Goal: Task Accomplishment & Management: Use online tool/utility

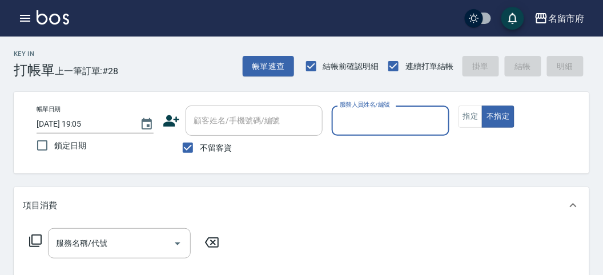
click at [362, 139] on div "服務人員姓名/編號 服務人員姓名/編號" at bounding box center [390, 127] width 117 height 42
click at [370, 120] on input "服務人員姓名/編號" at bounding box center [390, 121] width 107 height 20
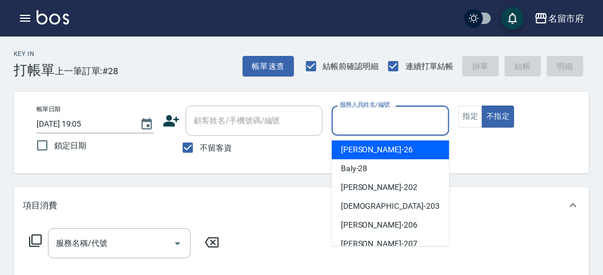
click at [367, 151] on span "[PERSON_NAME] -26" at bounding box center [377, 150] width 72 height 12
type input "[PERSON_NAME]-26"
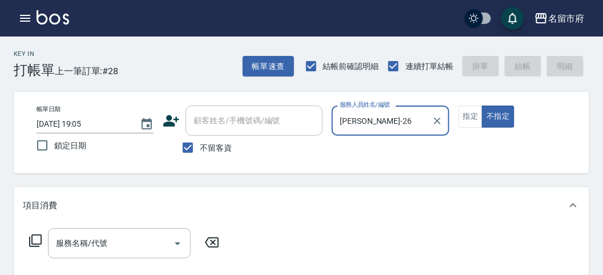
click at [34, 234] on div "服務名稱/代號 服務名稱/代號" at bounding box center [124, 244] width 203 height 30
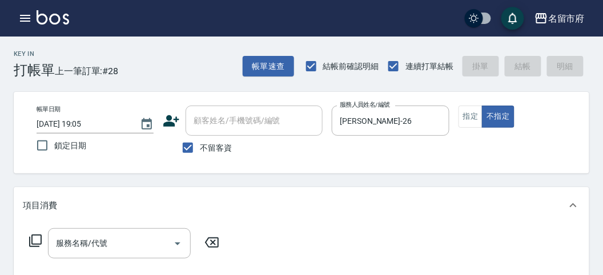
click at [31, 236] on icon at bounding box center [36, 241] width 14 height 14
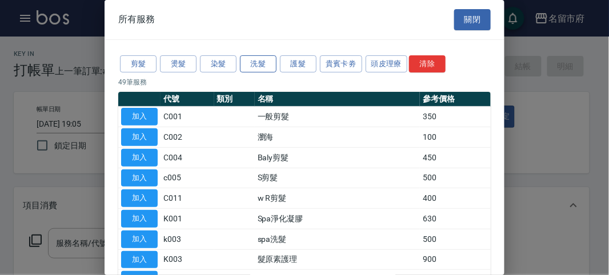
click at [265, 64] on button "洗髮" at bounding box center [258, 64] width 37 height 18
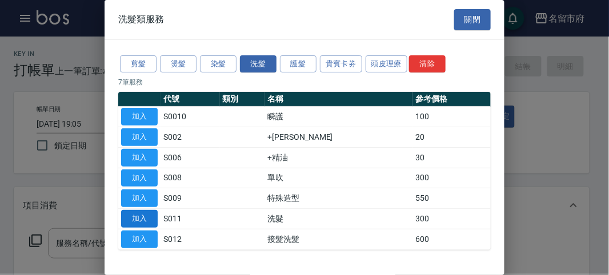
click at [141, 218] on button "加入" at bounding box center [139, 219] width 37 height 18
type input "洗髮(S011)"
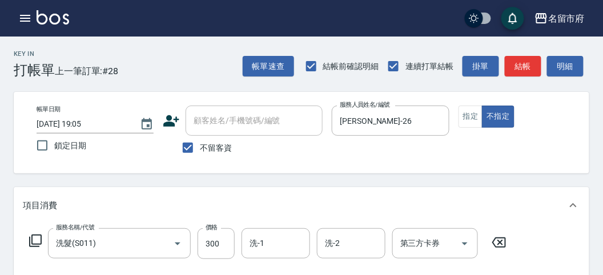
click at [41, 244] on icon at bounding box center [35, 241] width 13 height 13
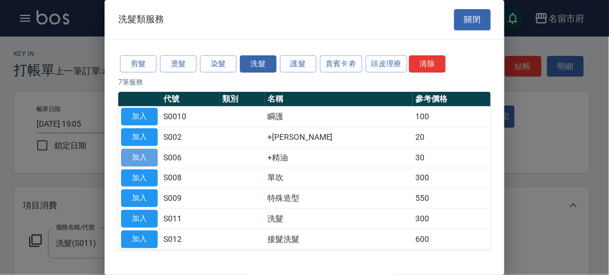
drag, startPoint x: 144, startPoint y: 159, endPoint x: 86, endPoint y: 220, distance: 84.1
click at [144, 158] on button "加入" at bounding box center [139, 158] width 37 height 18
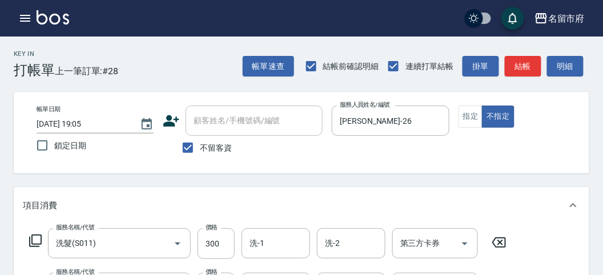
click at [32, 241] on icon at bounding box center [35, 241] width 13 height 13
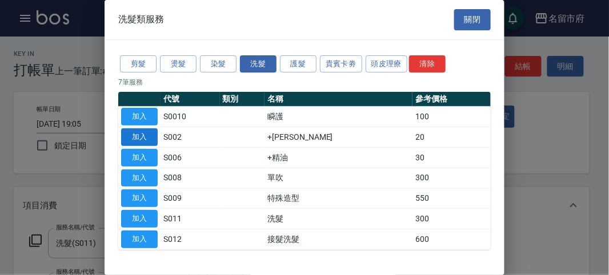
click at [133, 139] on button "加入" at bounding box center [139, 138] width 37 height 18
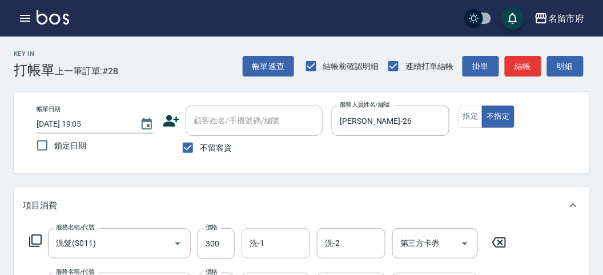
click at [261, 237] on div "洗-1 洗-1" at bounding box center [276, 244] width 69 height 30
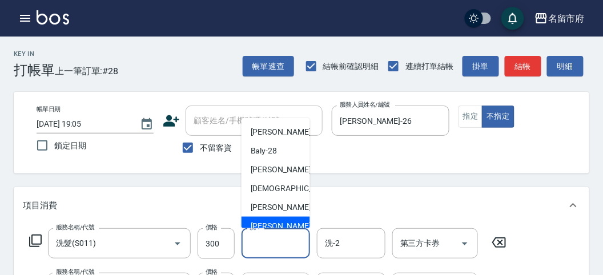
scroll to position [106, 0]
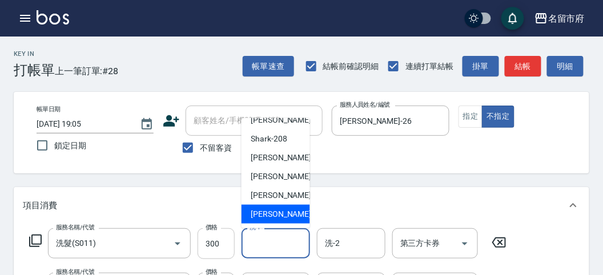
drag, startPoint x: 261, startPoint y: 214, endPoint x: 212, endPoint y: 253, distance: 62.2
click at [261, 213] on span "[PERSON_NAME] -222" at bounding box center [289, 215] width 77 height 12
type input "[PERSON_NAME]-222"
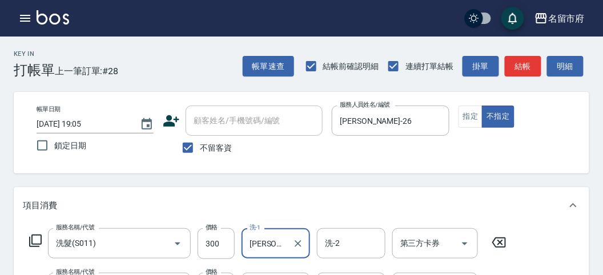
scroll to position [127, 0]
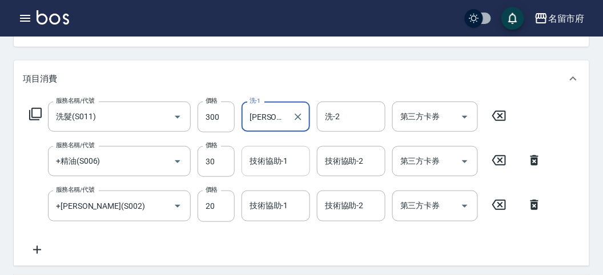
click at [279, 160] on div "技術協助-1 技術協助-1" at bounding box center [276, 161] width 69 height 30
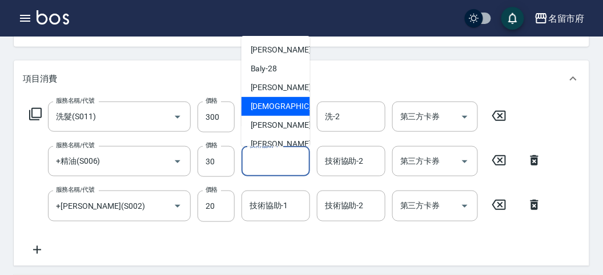
scroll to position [106, 0]
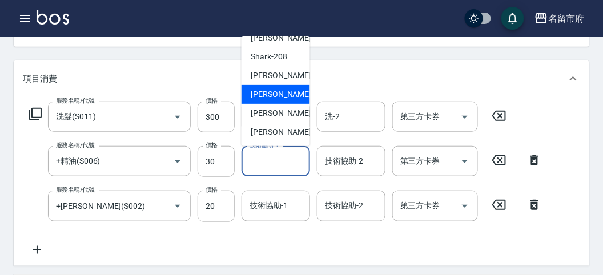
click at [477, 95] on div "項目消費" at bounding box center [302, 79] width 576 height 37
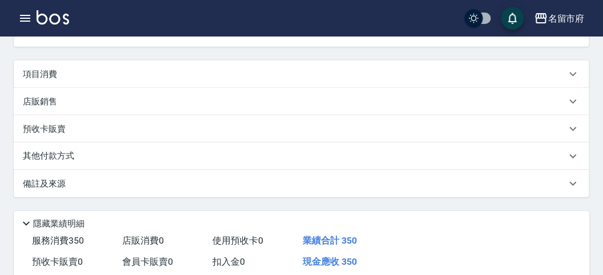
click at [496, 76] on div "項目消費" at bounding box center [295, 75] width 544 height 12
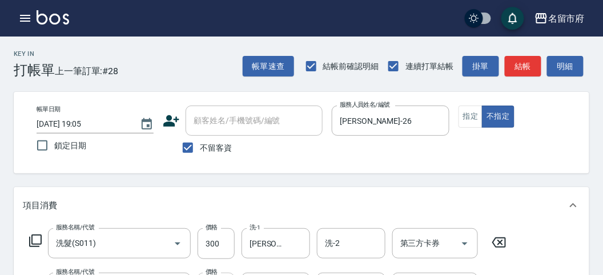
scroll to position [63, 0]
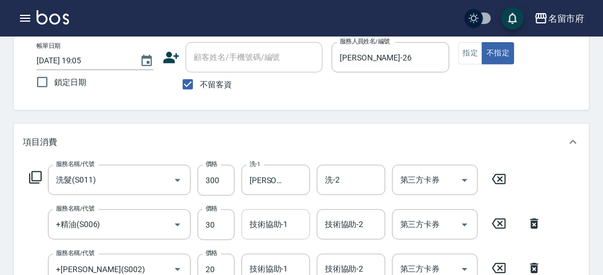
click at [270, 225] on input "技術協助-1" at bounding box center [276, 225] width 58 height 20
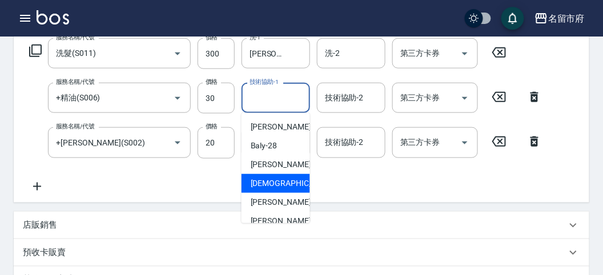
scroll to position [106, 0]
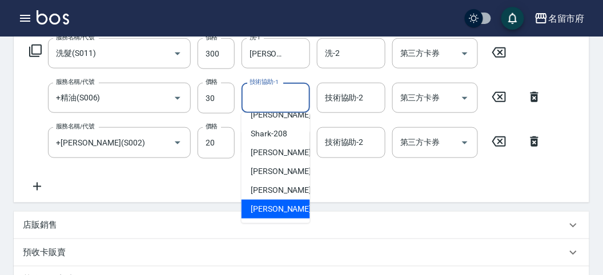
drag, startPoint x: 282, startPoint y: 217, endPoint x: 215, endPoint y: 174, distance: 79.2
click at [281, 217] on div "[PERSON_NAME] -222" at bounding box center [276, 209] width 69 height 19
type input "[PERSON_NAME]-222"
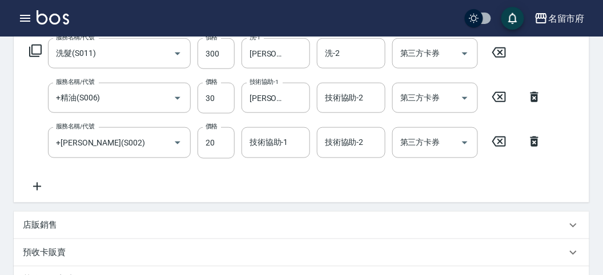
drag, startPoint x: 281, startPoint y: 179, endPoint x: 280, endPoint y: 165, distance: 13.8
click at [280, 172] on div "服務名稱/代號 洗髮(S011) 服務名稱/代號 價格 300 價格 洗-1 [PERSON_NAME]-222 洗-1 洗-2 洗-2 第三方卡券 第三方卡…" at bounding box center [286, 115] width 526 height 155
click at [281, 143] on input "技術協助-1" at bounding box center [276, 143] width 58 height 20
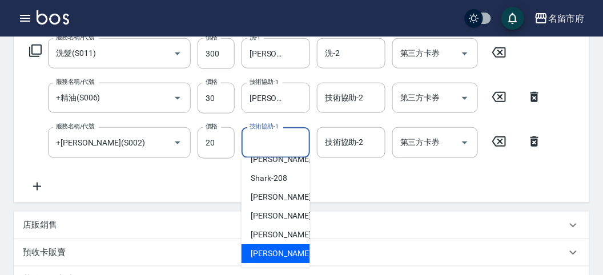
drag, startPoint x: 278, startPoint y: 258, endPoint x: 89, endPoint y: 272, distance: 189.6
click at [278, 258] on span "[PERSON_NAME] -222" at bounding box center [289, 254] width 77 height 12
type input "[PERSON_NAME]-222"
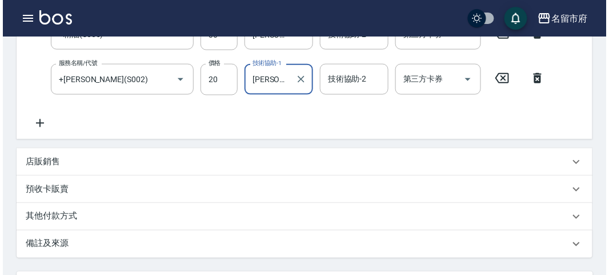
scroll to position [423, 0]
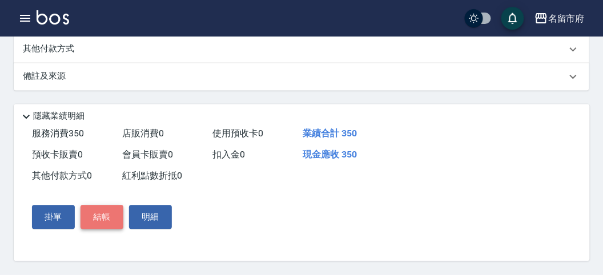
click at [108, 214] on button "結帳" at bounding box center [102, 218] width 43 height 24
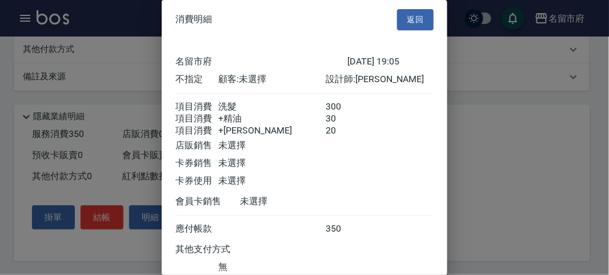
scroll to position [89, 0]
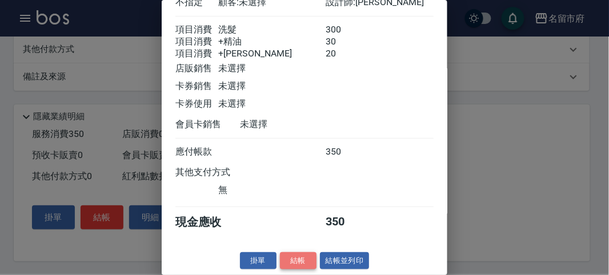
click at [286, 254] on button "結帳" at bounding box center [298, 262] width 37 height 18
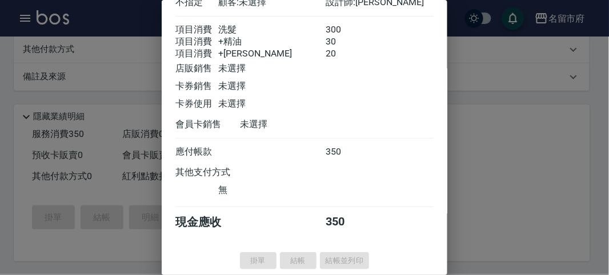
type input "[DATE] 19:46"
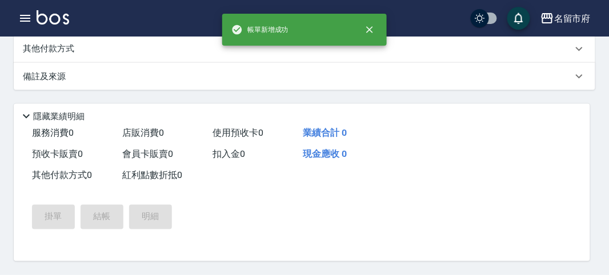
scroll to position [0, 0]
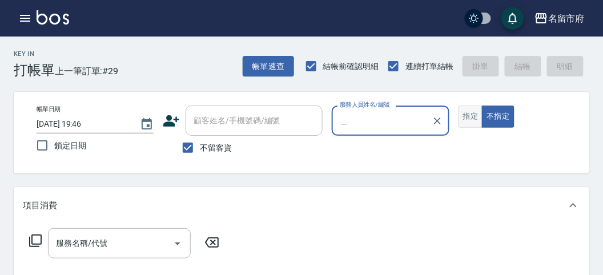
type input "＿"
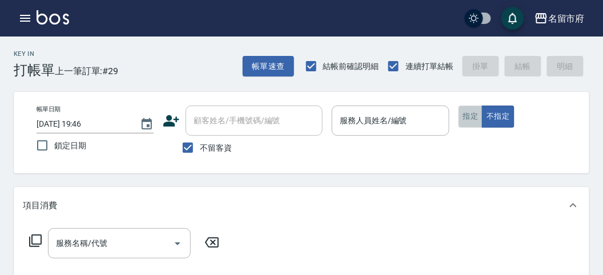
click at [467, 113] on button "指定" at bounding box center [471, 117] width 25 height 22
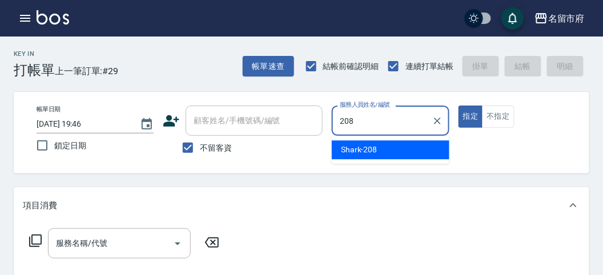
click at [355, 143] on div "Shark -208" at bounding box center [391, 150] width 118 height 19
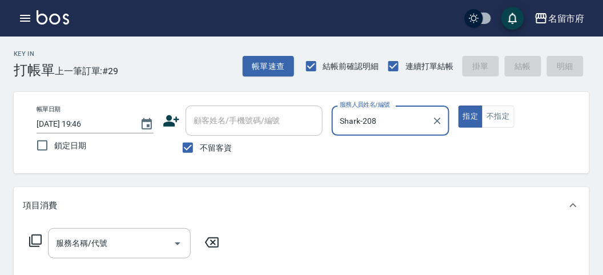
type input "Shark-208"
click at [38, 243] on icon at bounding box center [36, 241] width 14 height 14
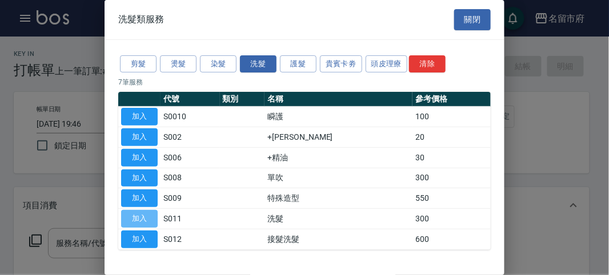
click at [134, 217] on button "加入" at bounding box center [139, 219] width 37 height 18
type input "洗髮(S011)"
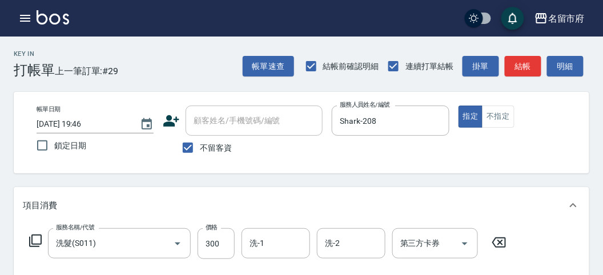
click at [39, 239] on icon at bounding box center [36, 241] width 14 height 14
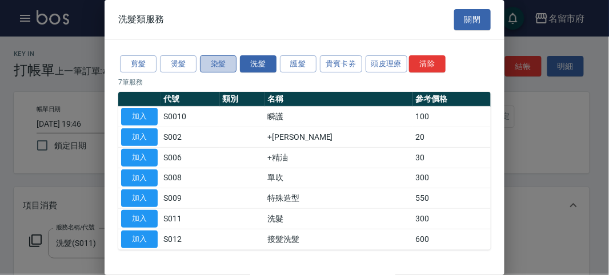
click at [221, 61] on button "染髮" at bounding box center [218, 64] width 37 height 18
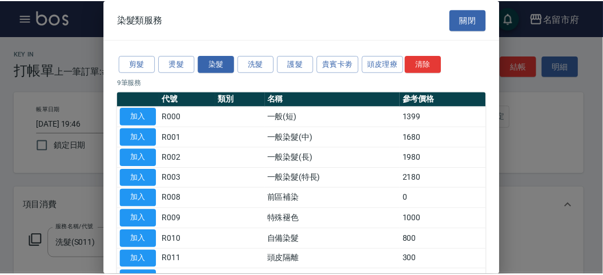
scroll to position [63, 0]
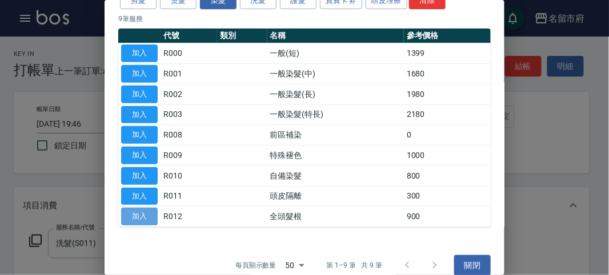
click at [129, 210] on button "加入" at bounding box center [139, 217] width 37 height 18
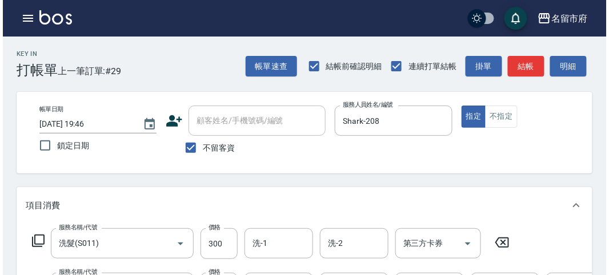
scroll to position [381, 0]
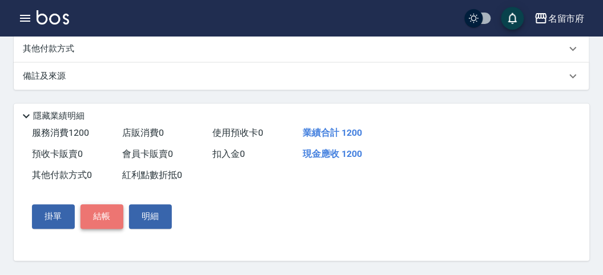
click at [106, 226] on button "結帳" at bounding box center [102, 217] width 43 height 24
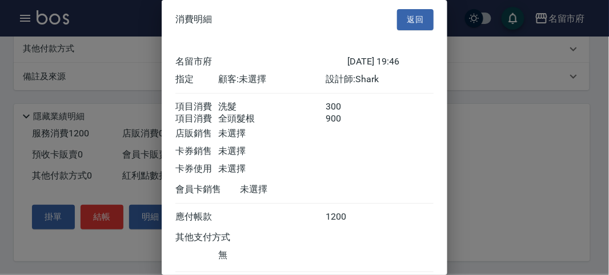
scroll to position [63, 0]
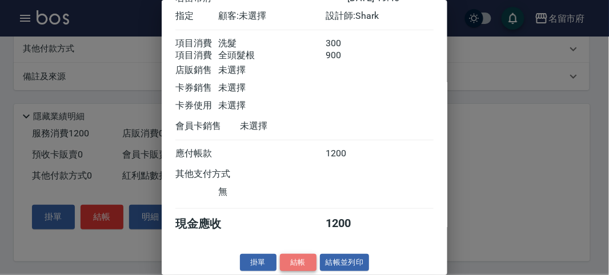
click at [301, 266] on button "結帳" at bounding box center [298, 263] width 37 height 18
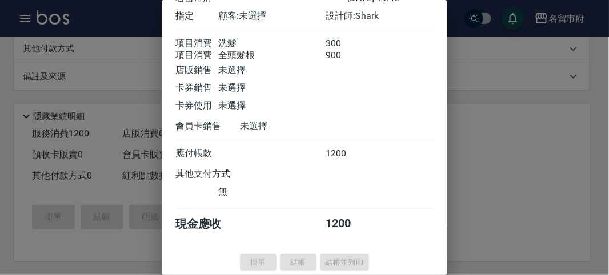
type input "[DATE] 20:06"
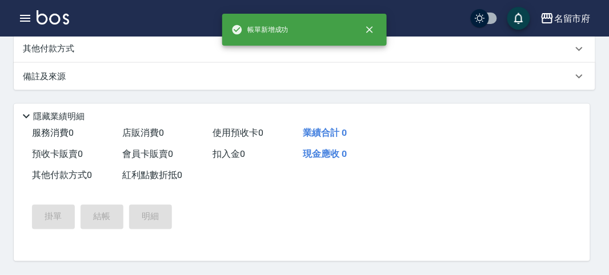
scroll to position [0, 0]
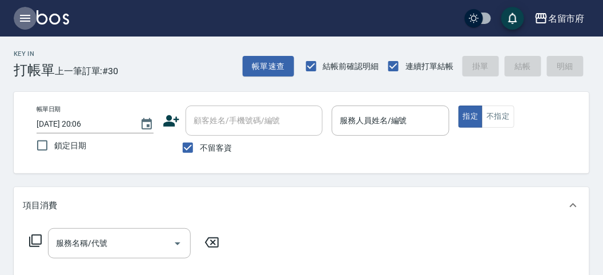
click at [24, 18] on icon "button" at bounding box center [25, 18] width 10 height 7
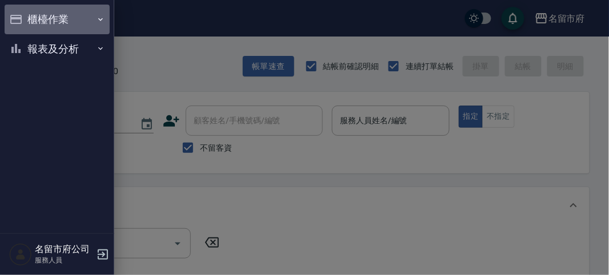
click at [45, 19] on button "櫃檯作業" at bounding box center [57, 20] width 105 height 30
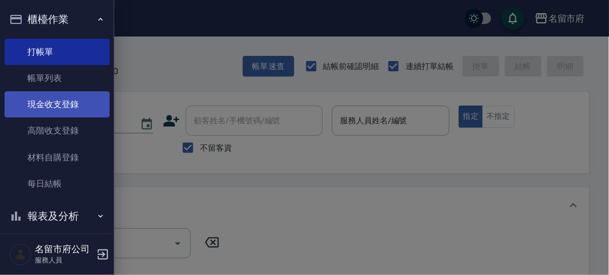
scroll to position [10, 0]
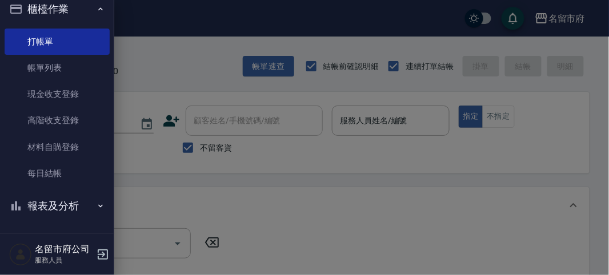
click at [58, 210] on button "報表及分析" at bounding box center [57, 206] width 105 height 30
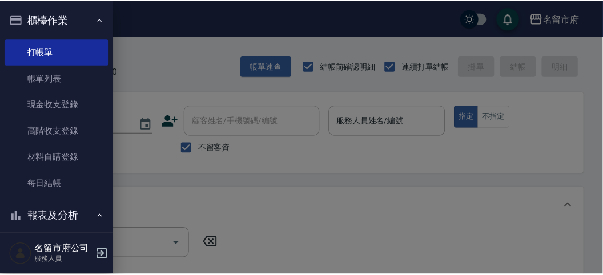
scroll to position [205, 0]
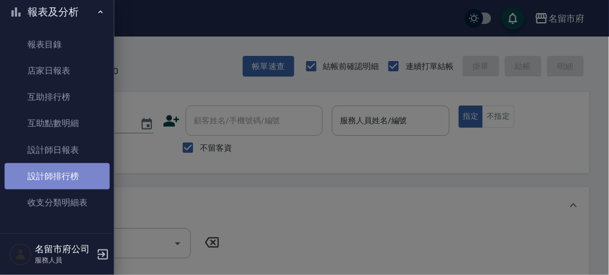
click at [61, 170] on link "設計師排行榜" at bounding box center [57, 176] width 105 height 26
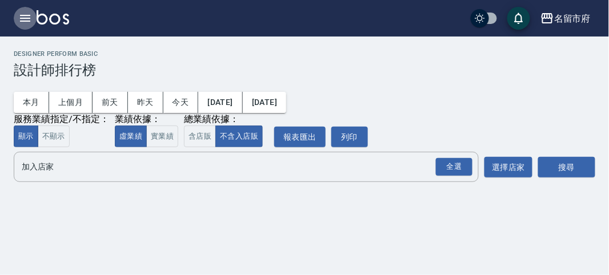
click at [25, 17] on icon "button" at bounding box center [25, 18] width 14 height 14
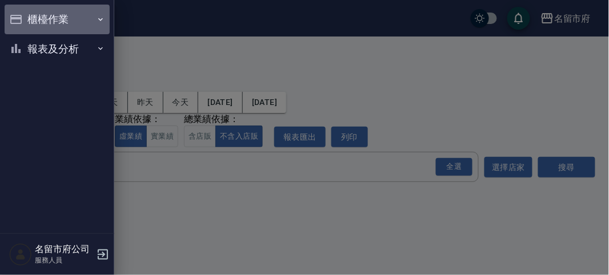
click at [54, 20] on button "櫃檯作業" at bounding box center [57, 20] width 105 height 30
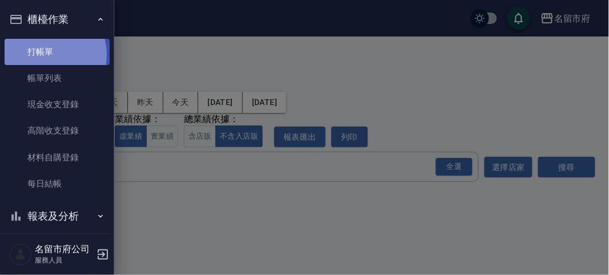
click at [47, 54] on link "打帳單" at bounding box center [57, 52] width 105 height 26
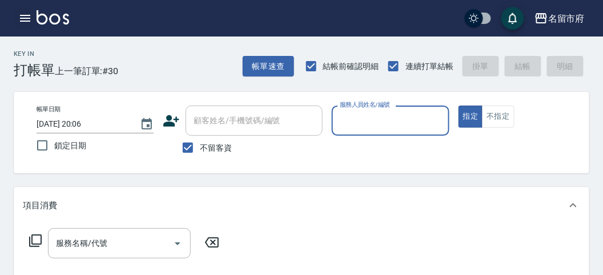
click at [22, 18] on icon "button" at bounding box center [25, 18] width 10 height 7
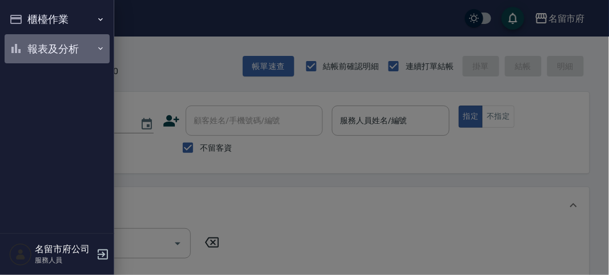
click at [44, 45] on button "報表及分析" at bounding box center [57, 49] width 105 height 30
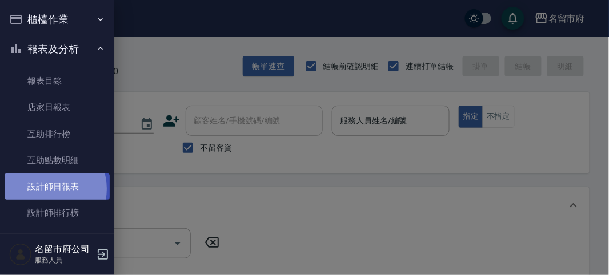
click at [48, 189] on link "設計師日報表" at bounding box center [57, 187] width 105 height 26
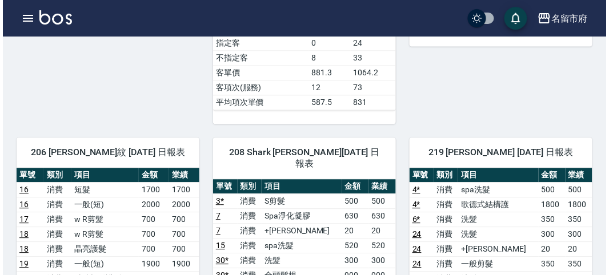
scroll to position [571, 0]
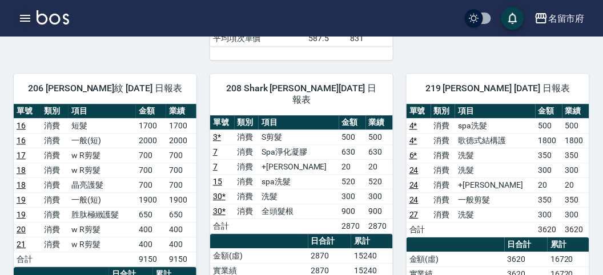
click at [26, 17] on icon "button" at bounding box center [25, 18] width 14 height 14
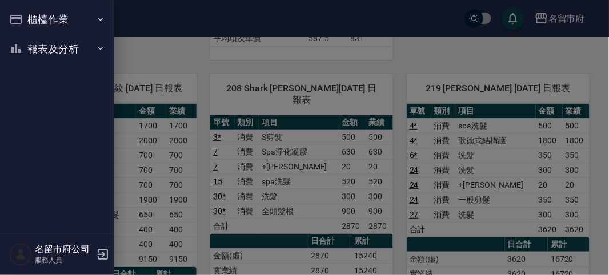
click at [55, 16] on button "櫃檯作業" at bounding box center [57, 20] width 105 height 30
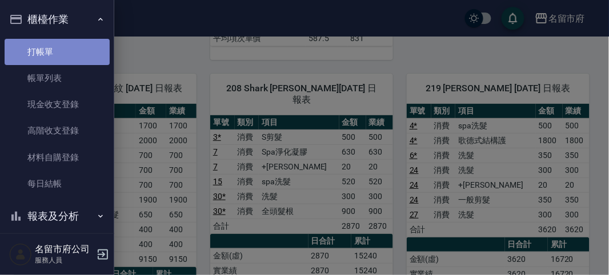
click at [71, 52] on link "打帳單" at bounding box center [57, 52] width 105 height 26
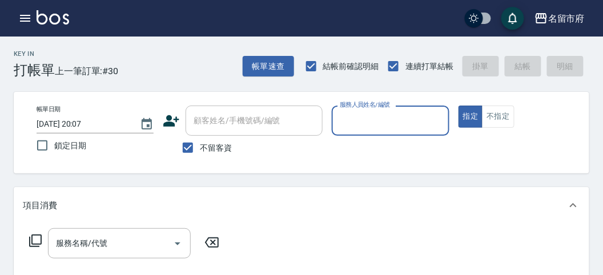
click at [369, 102] on label "服務人員姓名/編號" at bounding box center [365, 105] width 50 height 9
click at [369, 111] on input "服務人員姓名/編號" at bounding box center [390, 121] width 107 height 20
click at [361, 133] on div "服務人員姓名/編號" at bounding box center [390, 121] width 117 height 30
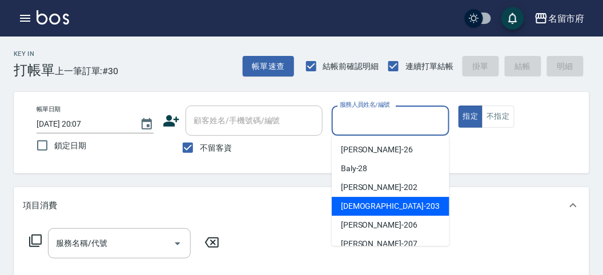
click at [351, 199] on div "聖德 -203" at bounding box center [391, 206] width 118 height 19
type input "聖德-203"
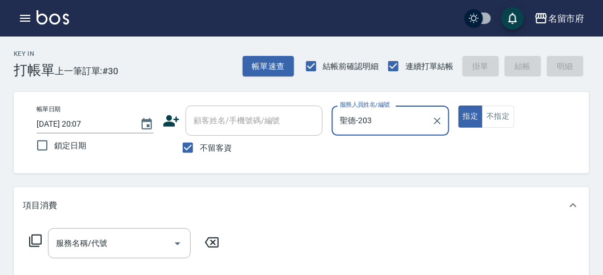
click at [38, 243] on icon at bounding box center [36, 241] width 14 height 14
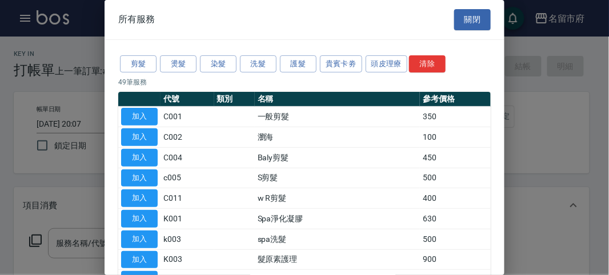
drag, startPoint x: 380, startPoint y: 63, endPoint x: 347, endPoint y: 107, distance: 54.7
click at [386, 61] on button "頭皮理療" at bounding box center [387, 64] width 42 height 18
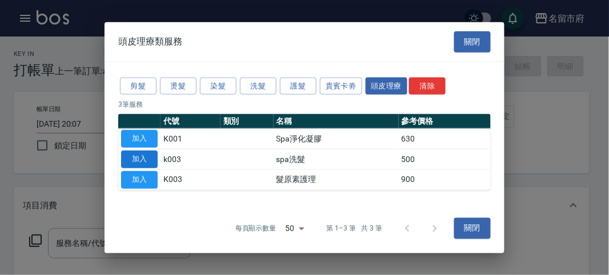
click at [138, 159] on button "加入" at bounding box center [139, 160] width 37 height 18
type input "spa洗髮(k003)"
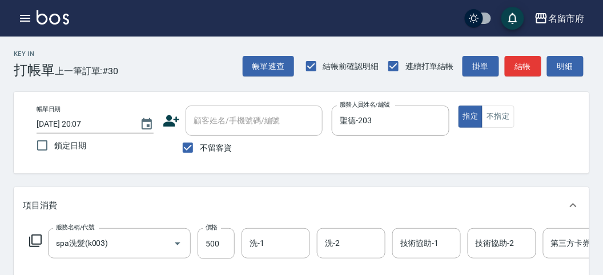
drag, startPoint x: 43, startPoint y: 233, endPoint x: 35, endPoint y: 239, distance: 9.8
click at [41, 233] on div "服務名稱/代號 spa洗髮(k003) 服務名稱/代號 價格 500 價格 洗-1 洗-1 洗-2 洗-2 技術協助-1 技術協助-1 技術協助-2 技術協助…" at bounding box center [344, 244] width 642 height 31
click at [35, 239] on icon at bounding box center [36, 241] width 14 height 14
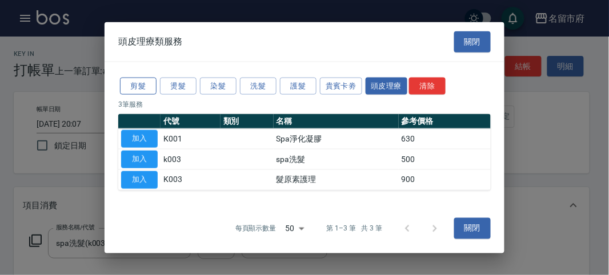
drag, startPoint x: 142, startPoint y: 91, endPoint x: 137, endPoint y: 95, distance: 6.7
click at [141, 93] on button "剪髮" at bounding box center [138, 86] width 37 height 18
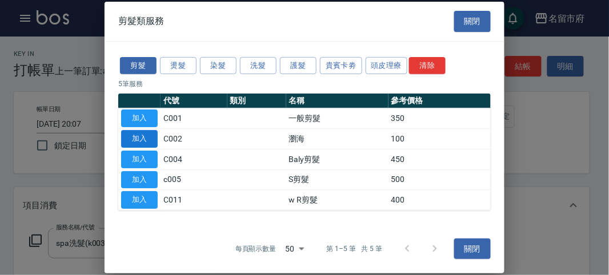
click at [141, 134] on button "加入" at bounding box center [139, 139] width 37 height 18
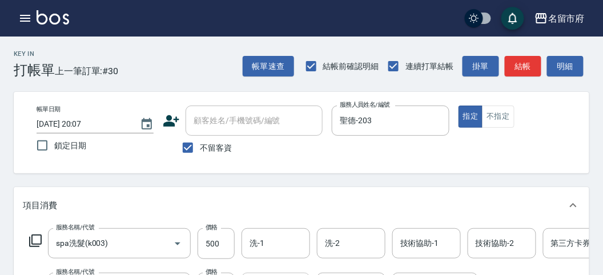
scroll to position [63, 0]
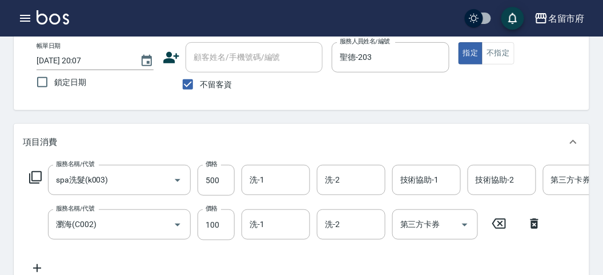
click at [535, 221] on icon at bounding box center [535, 224] width 8 height 10
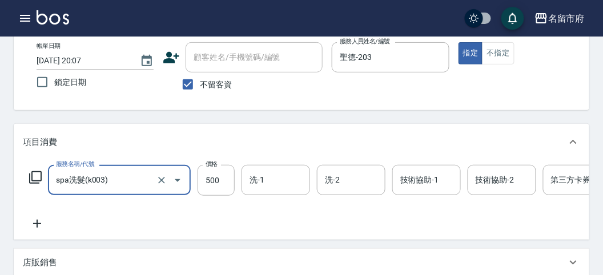
click at [36, 170] on div "服務名稱/代號 spa洗髮(k003) 服務名稱/代號 價格 500 價格 洗-1 洗-1 洗-2 洗-2 技術協助-1 技術協助-1 技術協助-2 技術協助…" at bounding box center [344, 180] width 642 height 31
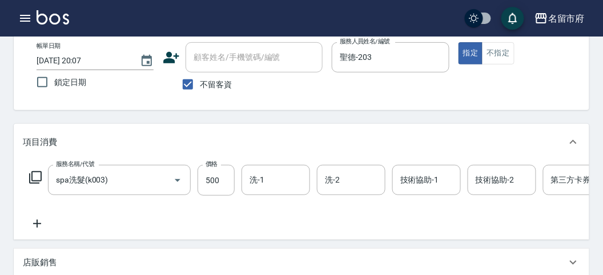
click at [34, 181] on icon at bounding box center [35, 177] width 13 height 13
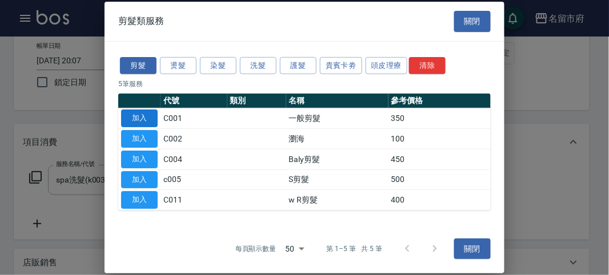
click at [149, 118] on button "加入" at bounding box center [139, 119] width 37 height 18
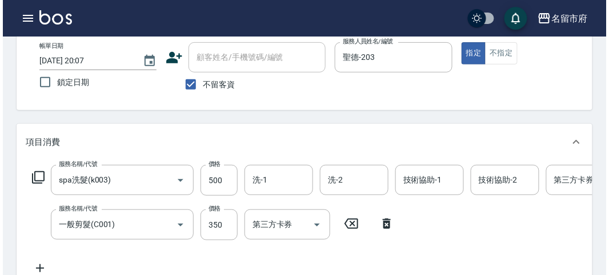
scroll to position [0, 0]
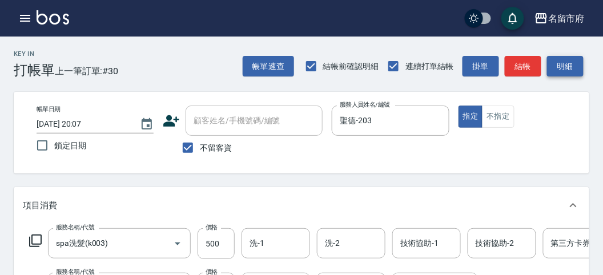
click at [569, 71] on button "明細" at bounding box center [565, 66] width 37 height 21
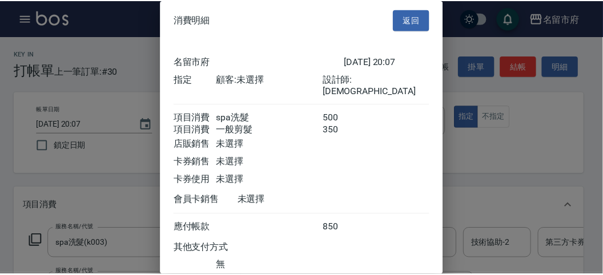
scroll to position [76, 0]
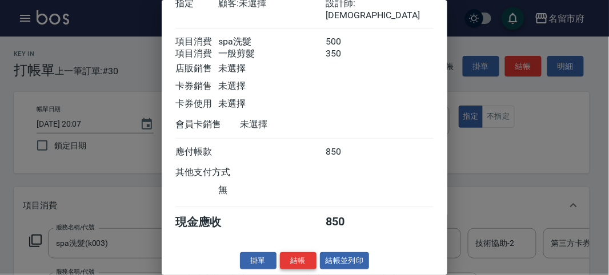
click at [305, 260] on button "結帳" at bounding box center [298, 262] width 37 height 18
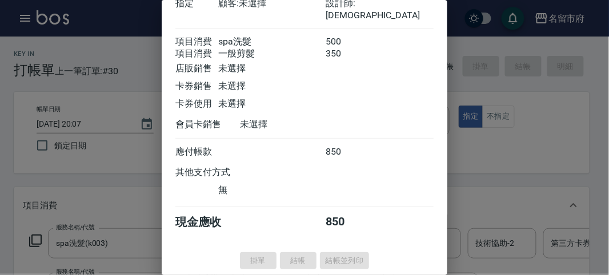
type input "[DATE] 20:09"
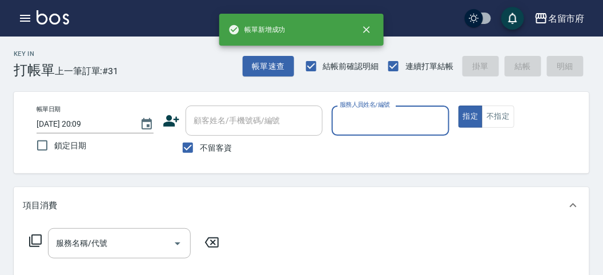
click at [22, 15] on icon "button" at bounding box center [25, 18] width 10 height 7
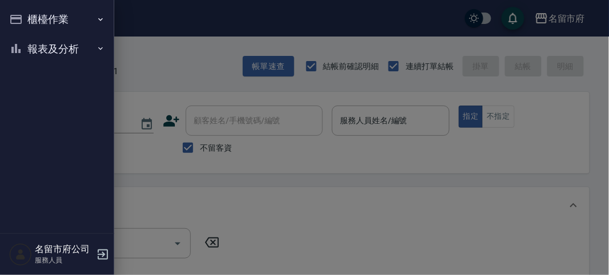
click at [49, 41] on button "報表及分析" at bounding box center [57, 49] width 105 height 30
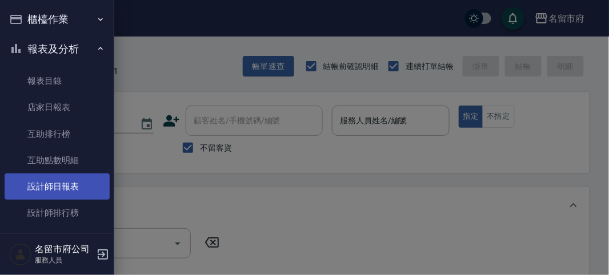
click at [51, 185] on link "設計師日報表" at bounding box center [57, 187] width 105 height 26
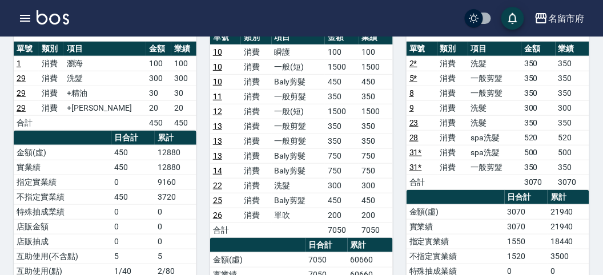
scroll to position [571, 0]
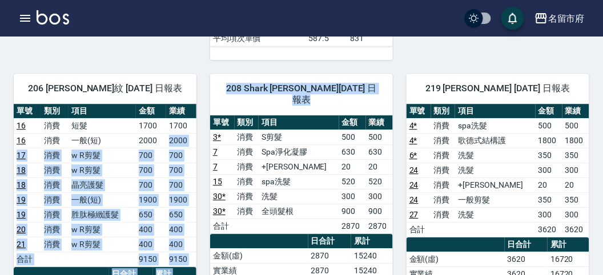
drag, startPoint x: 167, startPoint y: 131, endPoint x: 204, endPoint y: 131, distance: 36.6
click at [204, 131] on div "26 [PERSON_NAME] [PERSON_NAME][DATE] 日報表 單號 類別 項目 金額 業績 1 消費 瀏海 100 100 29 消費 洗…" at bounding box center [295, 30] width 590 height 977
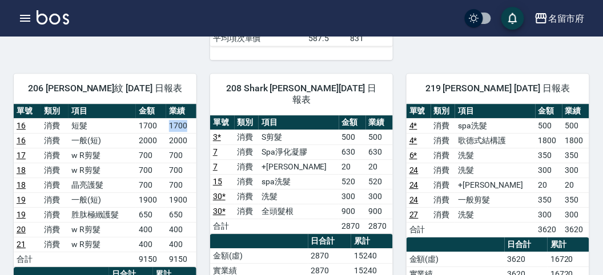
drag, startPoint x: 170, startPoint y: 119, endPoint x: 186, endPoint y: 122, distance: 16.3
click at [186, 122] on td "1700" at bounding box center [181, 125] width 30 height 15
click at [187, 122] on td "1700" at bounding box center [181, 125] width 30 height 15
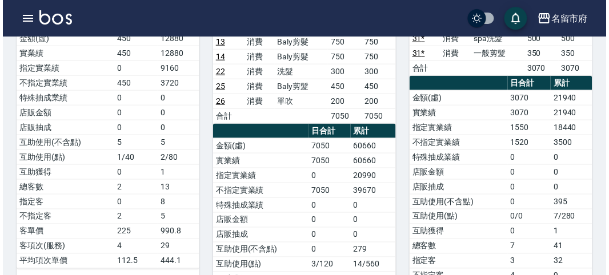
scroll to position [178, 0]
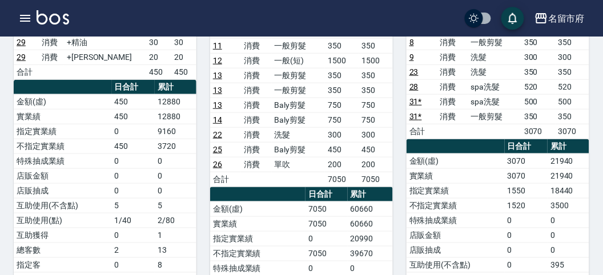
click at [1, 78] on div "26 [PERSON_NAME] [PERSON_NAME][DATE] 日報表 單號 類別 項目 金額 業績 1 消費 瀏海 100 100 29 消費 洗…" at bounding box center [98, 194] width 197 height 518
click at [29, 20] on icon "button" at bounding box center [25, 18] width 14 height 14
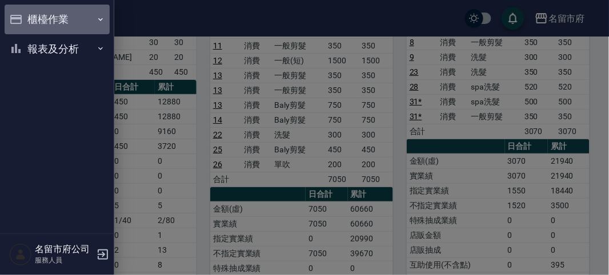
click at [29, 20] on button "櫃檯作業" at bounding box center [57, 20] width 105 height 30
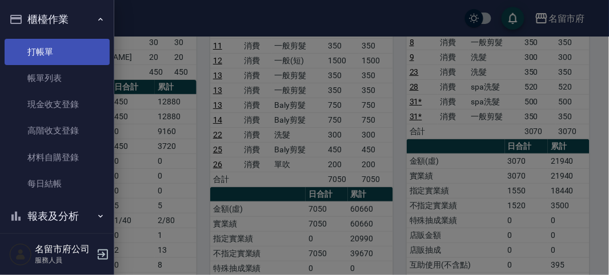
click at [34, 49] on link "打帳單" at bounding box center [57, 52] width 105 height 26
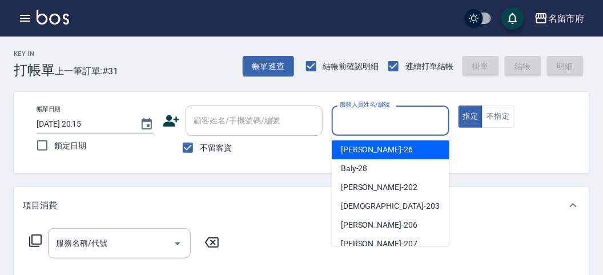
click at [374, 116] on input "服務人員姓名/編號" at bounding box center [390, 121] width 107 height 20
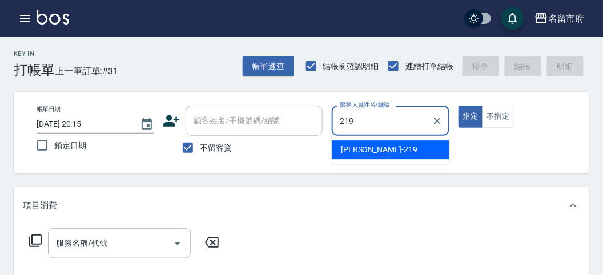
type input "[PERSON_NAME]-219"
type button "true"
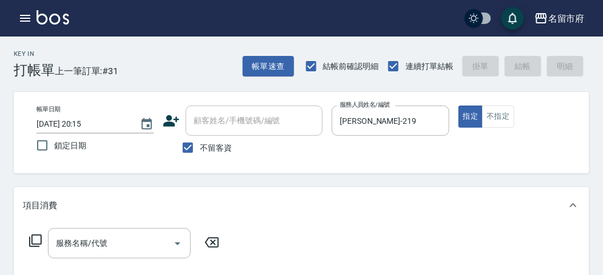
click at [37, 242] on icon at bounding box center [36, 241] width 14 height 14
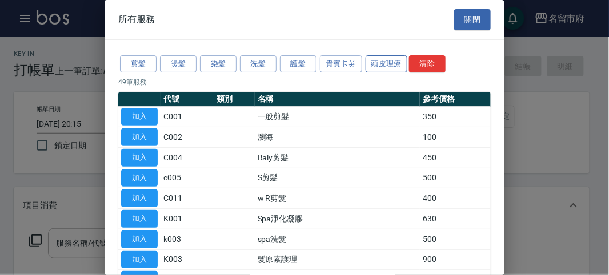
click at [389, 63] on button "頭皮理療" at bounding box center [387, 64] width 42 height 18
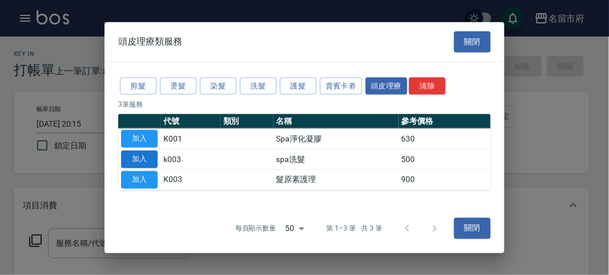
click at [148, 159] on button "加入" at bounding box center [139, 160] width 37 height 18
type input "spa洗髮(k003)"
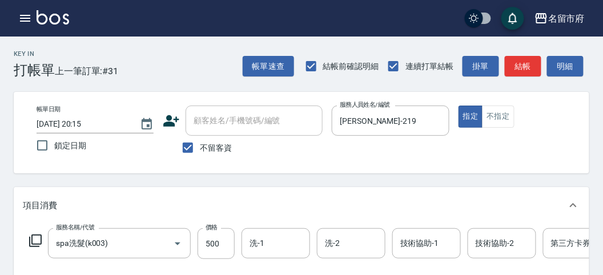
click at [41, 239] on icon at bounding box center [35, 241] width 13 height 13
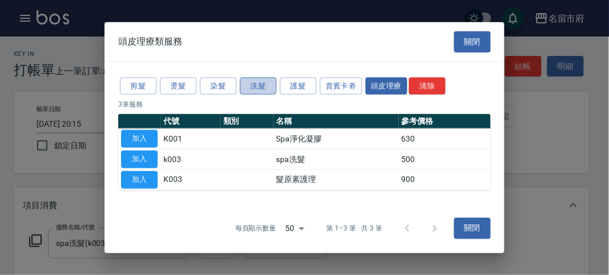
click at [250, 90] on button "洗髮" at bounding box center [258, 86] width 37 height 18
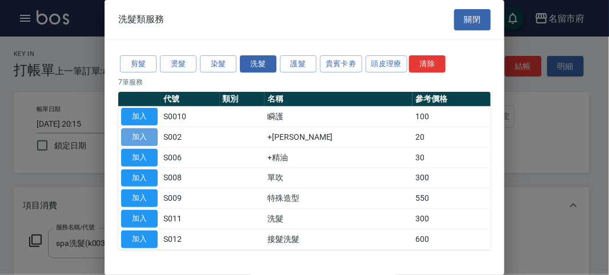
drag, startPoint x: 151, startPoint y: 136, endPoint x: 173, endPoint y: 126, distance: 23.8
click at [151, 136] on button "加入" at bounding box center [139, 138] width 37 height 18
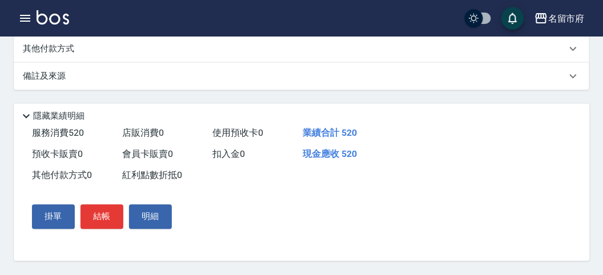
scroll to position [390, 0]
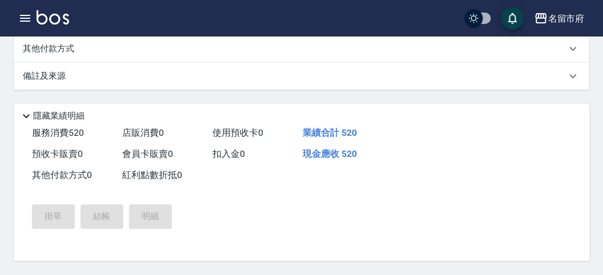
type input "[DATE] 20:23"
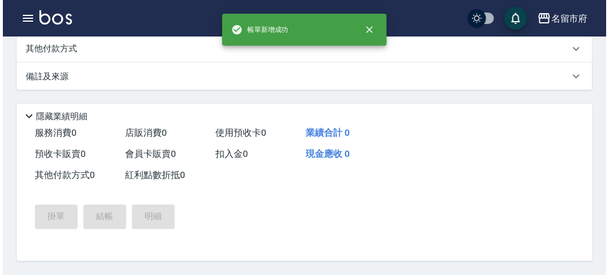
scroll to position [0, 0]
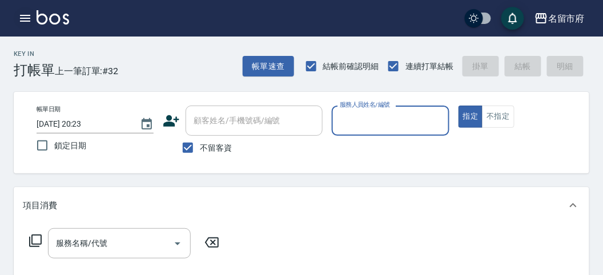
click at [26, 19] on icon "button" at bounding box center [25, 18] width 14 height 14
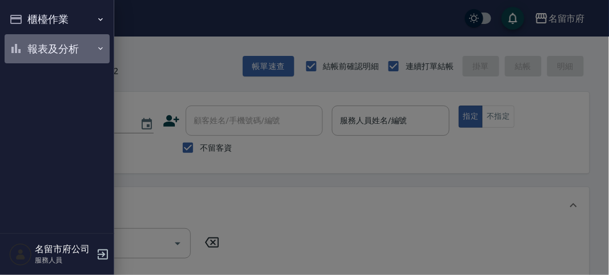
drag, startPoint x: 40, startPoint y: 47, endPoint x: 49, endPoint y: 50, distance: 9.4
click at [43, 49] on button "報表及分析" at bounding box center [57, 49] width 105 height 30
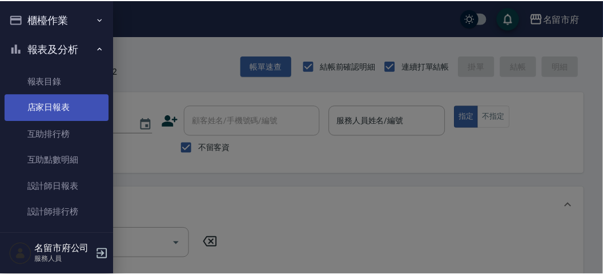
scroll to position [37, 0]
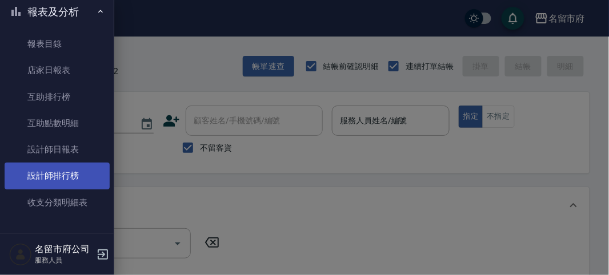
click at [86, 181] on link "設計師排行榜" at bounding box center [57, 176] width 105 height 26
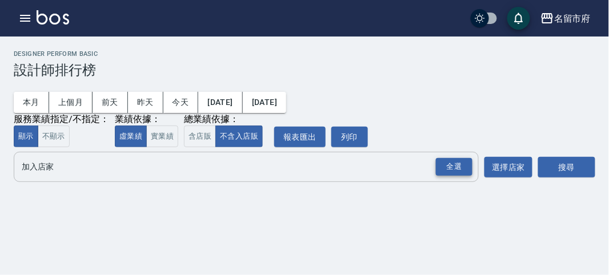
click at [456, 168] on div "全選" at bounding box center [454, 167] width 37 height 18
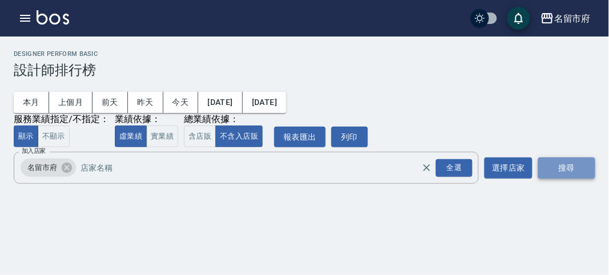
click at [573, 166] on button "搜尋" at bounding box center [566, 168] width 57 height 21
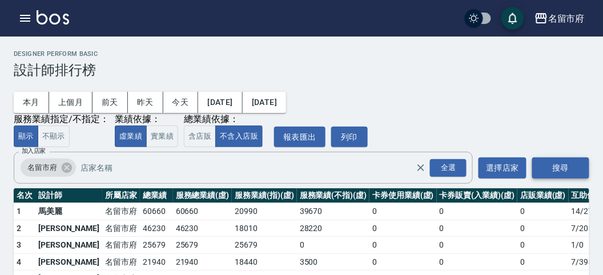
scroll to position [100, 0]
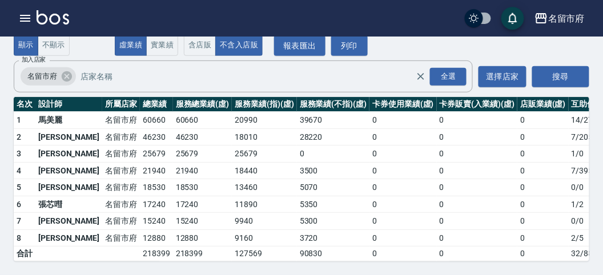
click at [58, 16] on img at bounding box center [53, 17] width 33 height 14
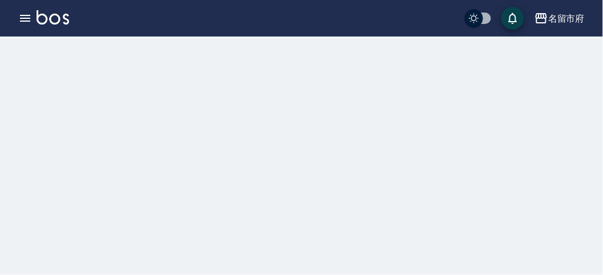
click at [58, 16] on img at bounding box center [53, 17] width 33 height 14
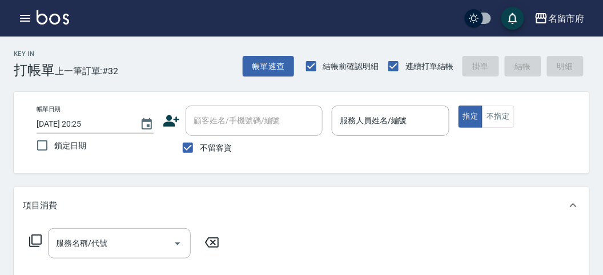
click at [58, 16] on img at bounding box center [53, 17] width 33 height 14
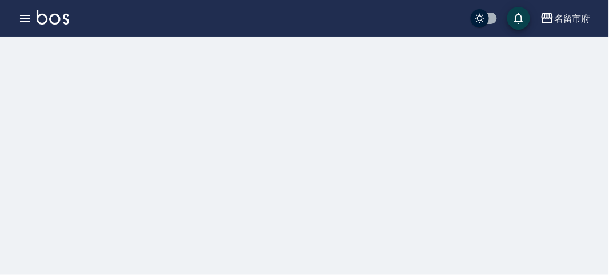
click at [58, 16] on img at bounding box center [53, 17] width 33 height 14
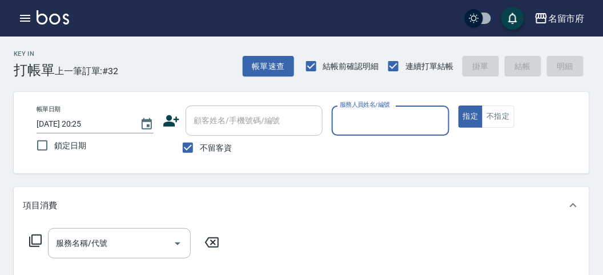
click at [63, 25] on link at bounding box center [53, 18] width 33 height 17
click at [386, 110] on div "服務人員姓名/編號" at bounding box center [390, 121] width 117 height 30
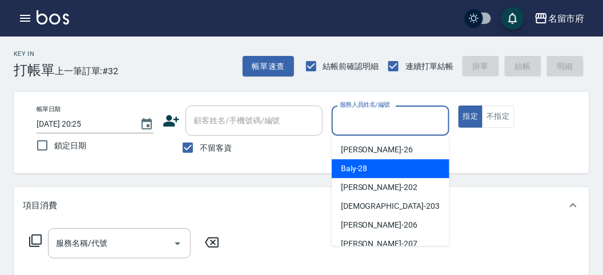
click at [358, 165] on span "Baly -28" at bounding box center [354, 169] width 27 height 12
type input "Baly-28"
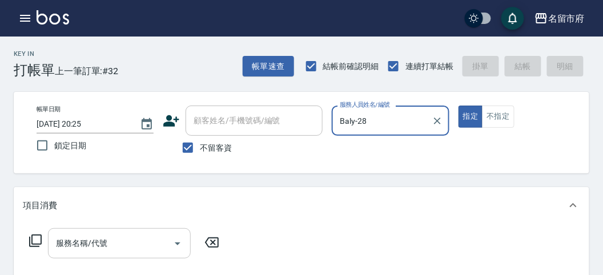
click at [104, 235] on input "服務名稱/代號" at bounding box center [110, 244] width 115 height 20
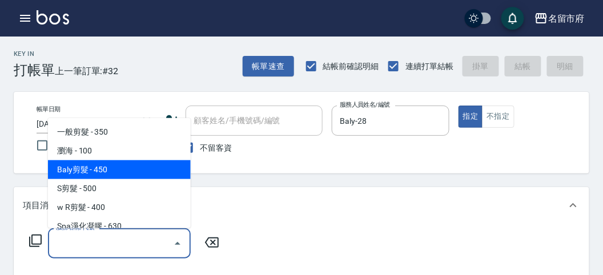
drag, startPoint x: 105, startPoint y: 167, endPoint x: 26, endPoint y: 241, distance: 107.5
click at [103, 168] on span "Baly剪髮 - 450" at bounding box center [119, 170] width 143 height 19
type input "Baly剪髮(C004)"
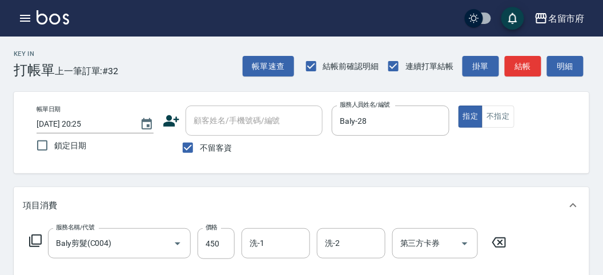
drag, startPoint x: 35, startPoint y: 236, endPoint x: 29, endPoint y: 237, distance: 6.4
click at [29, 237] on icon at bounding box center [36, 241] width 14 height 14
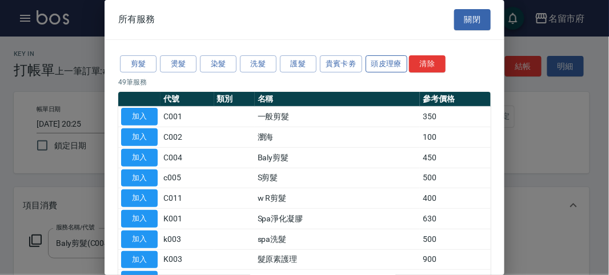
click at [378, 57] on button "頭皮理療" at bounding box center [387, 64] width 42 height 18
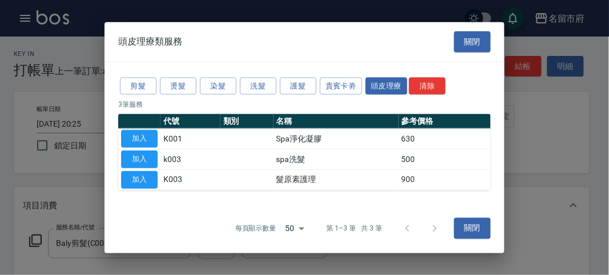
drag, startPoint x: 134, startPoint y: 153, endPoint x: 180, endPoint y: 214, distance: 76.7
click at [130, 155] on button "加入" at bounding box center [139, 160] width 37 height 18
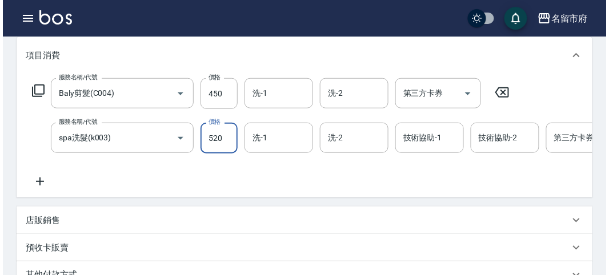
scroll to position [390, 0]
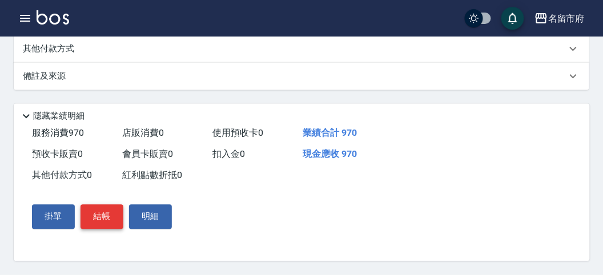
type input "520"
click at [93, 217] on button "結帳" at bounding box center [102, 217] width 43 height 24
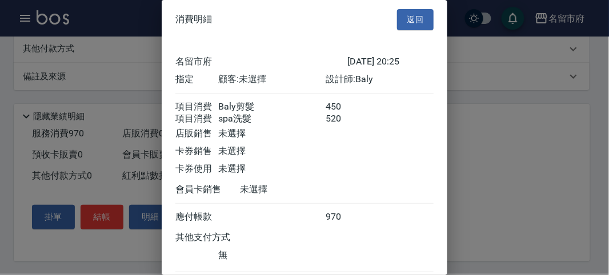
scroll to position [76, 0]
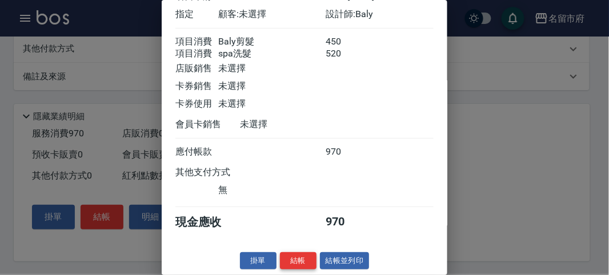
click at [293, 260] on button "結帳" at bounding box center [298, 262] width 37 height 18
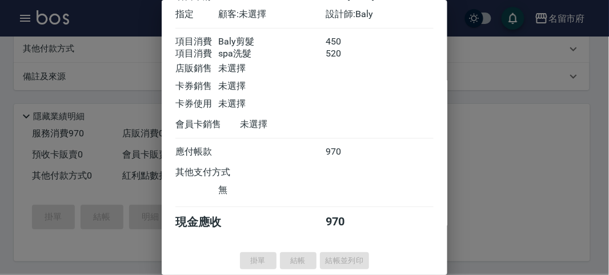
scroll to position [0, 0]
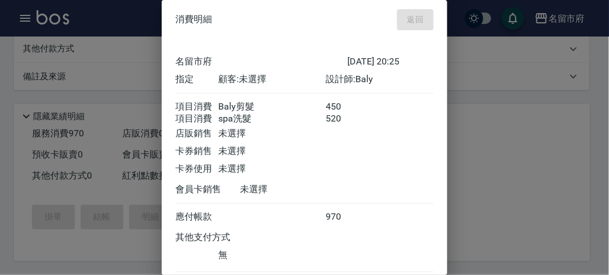
type input "[DATE] 20:47"
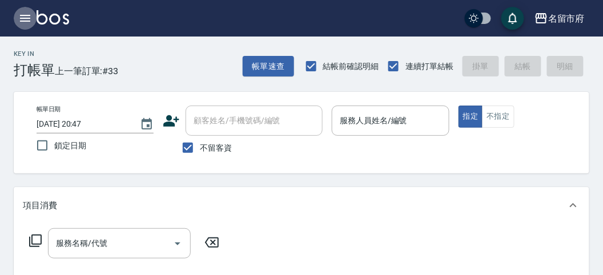
click at [25, 15] on icon "button" at bounding box center [25, 18] width 10 height 7
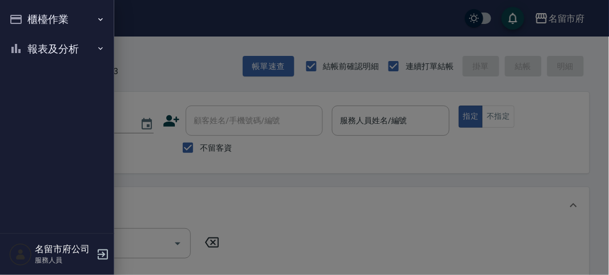
click at [35, 41] on button "報表及分析" at bounding box center [57, 49] width 105 height 30
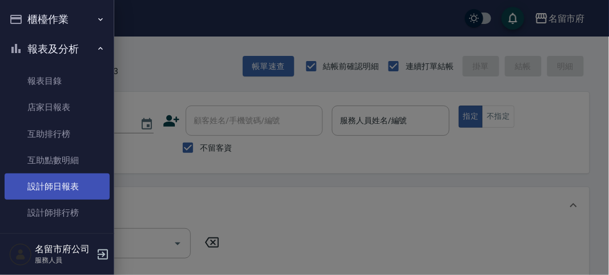
drag, startPoint x: 61, startPoint y: 190, endPoint x: 70, endPoint y: 197, distance: 11.3
click at [61, 189] on link "設計師日報表" at bounding box center [57, 187] width 105 height 26
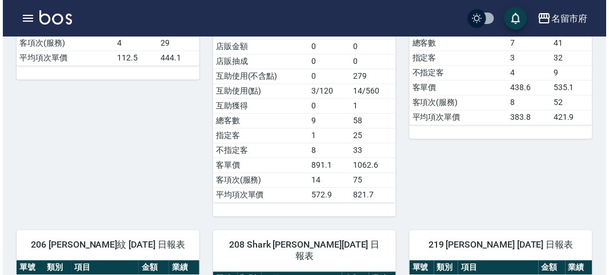
scroll to position [317, 0]
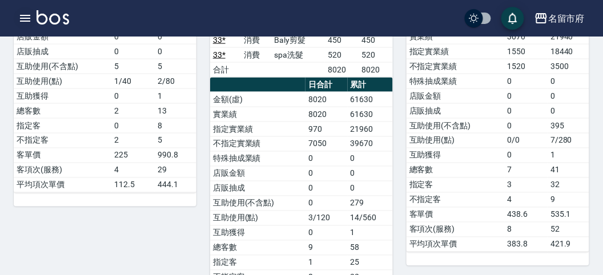
click at [21, 17] on icon "button" at bounding box center [25, 18] width 14 height 14
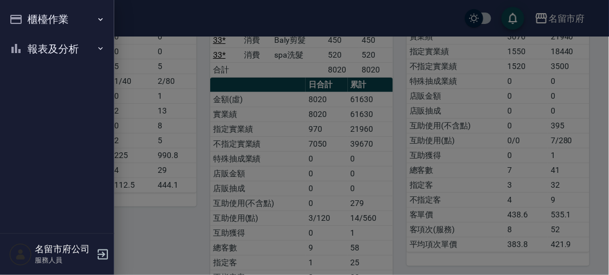
click at [21, 17] on div "櫃檯作業 打帳單 帳單列表 現金收支登錄 高階收支登錄 材料自購登錄 每日結帳 報表及分析 報表目錄 店家日報表 互助排行榜 互助點數明細 設計師日報表 設計…" at bounding box center [57, 137] width 114 height 275
click at [54, 19] on button "櫃檯作業" at bounding box center [57, 20] width 105 height 30
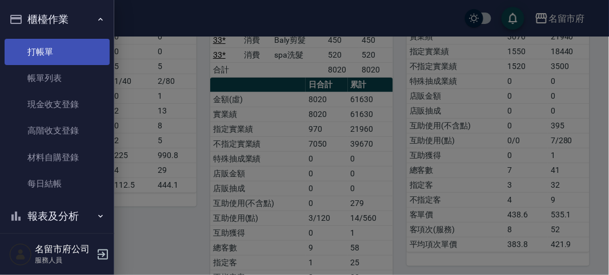
click at [45, 49] on link "打帳單" at bounding box center [57, 52] width 105 height 26
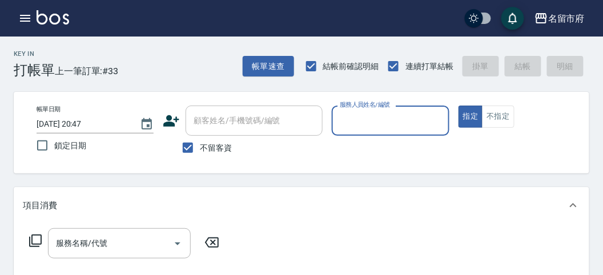
drag, startPoint x: 398, startPoint y: 111, endPoint x: 400, endPoint y: 119, distance: 8.2
click at [398, 119] on input "服務人員姓名/編號" at bounding box center [390, 121] width 107 height 20
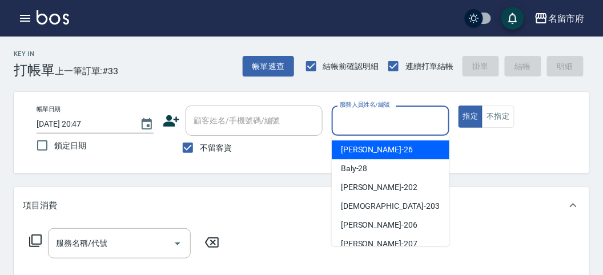
click at [406, 145] on div "[PERSON_NAME] -26" at bounding box center [391, 150] width 118 height 19
type input "[PERSON_NAME]-26"
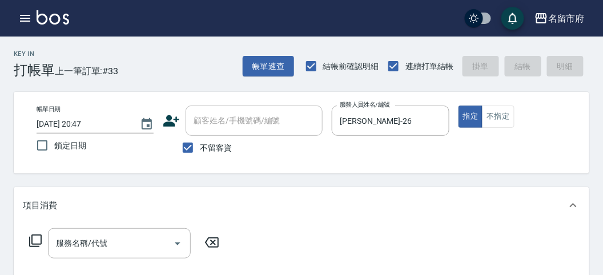
click at [39, 241] on icon at bounding box center [36, 241] width 14 height 14
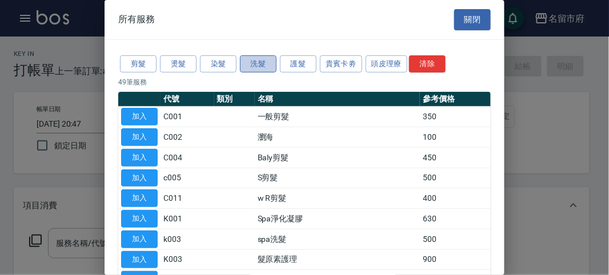
click at [265, 63] on button "洗髮" at bounding box center [258, 64] width 37 height 18
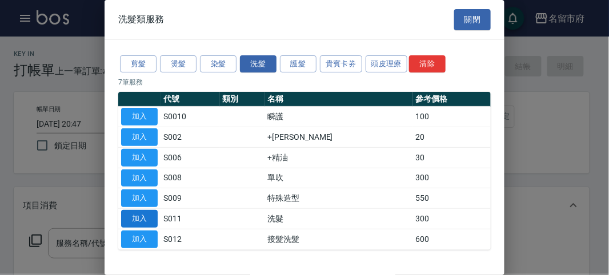
click at [140, 215] on button "加入" at bounding box center [139, 219] width 37 height 18
type input "洗髮(S011)"
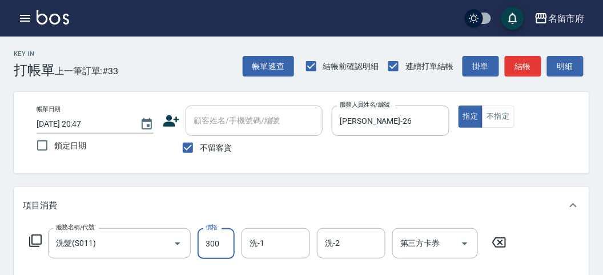
click at [206, 249] on input "300" at bounding box center [216, 244] width 37 height 31
type input "350"
click at [34, 238] on icon at bounding box center [36, 241] width 14 height 14
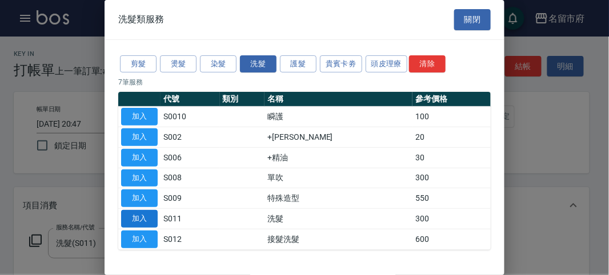
click at [141, 215] on button "加入" at bounding box center [139, 219] width 37 height 18
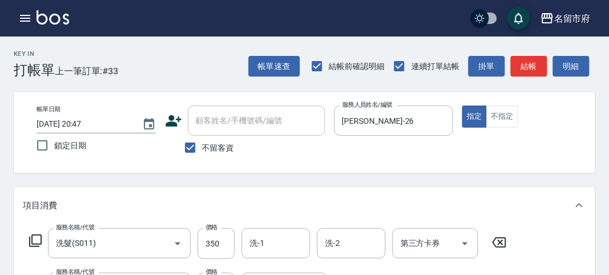
scroll to position [29, 0]
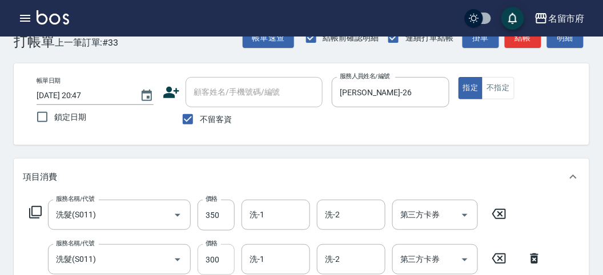
click at [220, 266] on input "300" at bounding box center [216, 260] width 37 height 31
type input "350"
click at [36, 210] on icon at bounding box center [36, 213] width 14 height 14
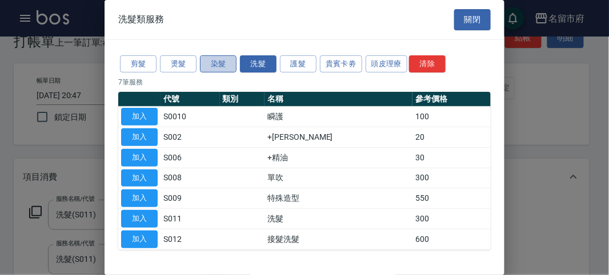
click at [228, 58] on button "染髮" at bounding box center [218, 64] width 37 height 18
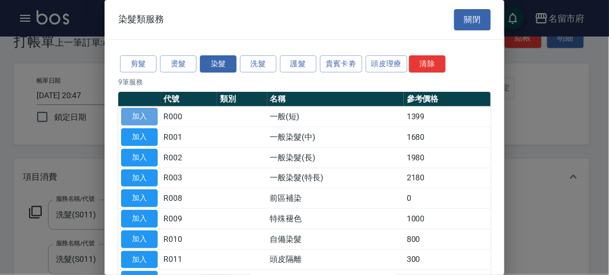
click at [141, 115] on button "加入" at bounding box center [139, 117] width 37 height 18
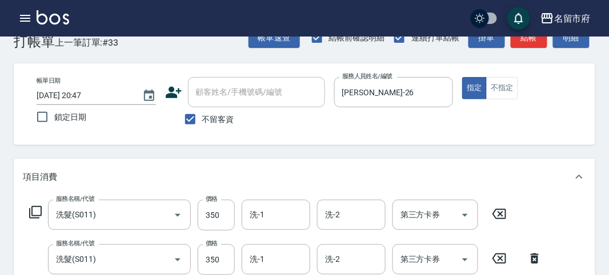
scroll to position [195, 0]
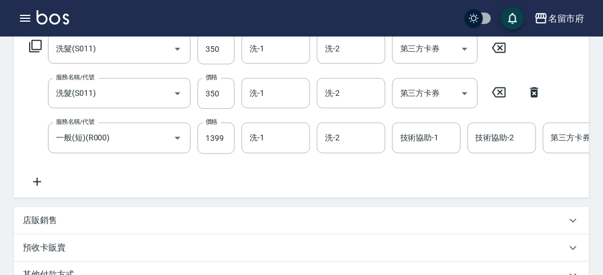
drag, startPoint x: 35, startPoint y: 37, endPoint x: 35, endPoint y: 43, distance: 6.3
click at [35, 41] on div "服務名稱/代號 洗髮(S011) 服務名稱/代號 價格 350 價格 洗-1 洗-1 洗-2 洗-2 第三方卡券 第三方卡券" at bounding box center [268, 49] width 491 height 31
click at [35, 43] on icon at bounding box center [36, 46] width 14 height 14
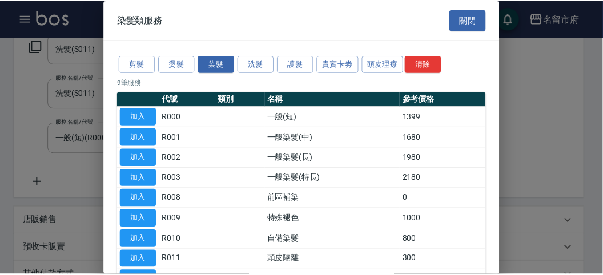
scroll to position [63, 0]
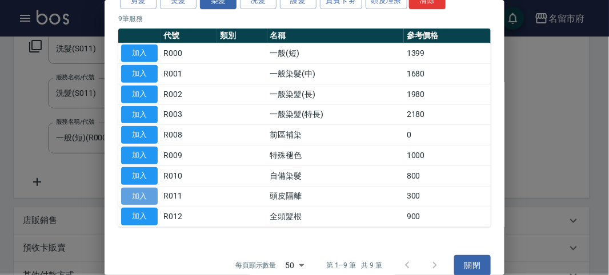
click at [136, 192] on button "加入" at bounding box center [139, 197] width 37 height 18
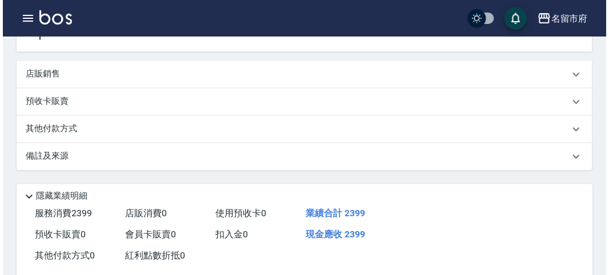
scroll to position [479, 0]
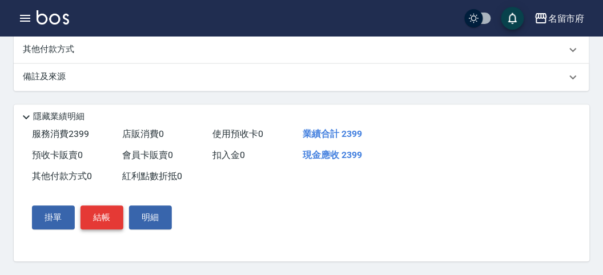
click at [104, 219] on button "結帳" at bounding box center [102, 218] width 43 height 24
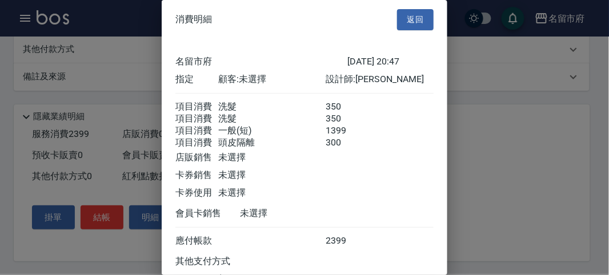
scroll to position [102, 0]
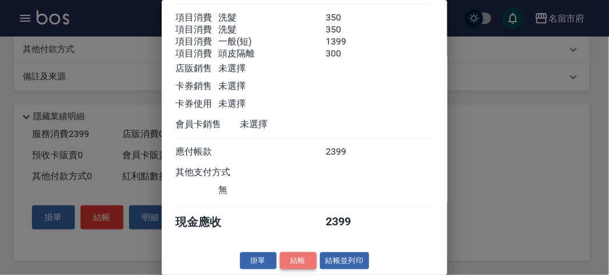
click at [289, 256] on button "結帳" at bounding box center [298, 262] width 37 height 18
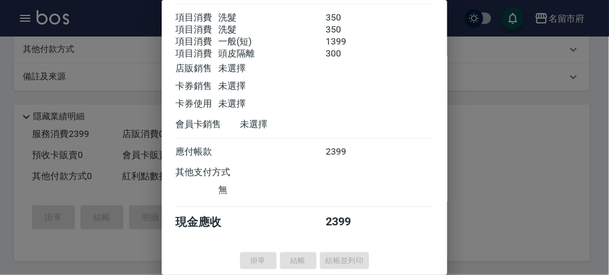
type input "[DATE] 20:51"
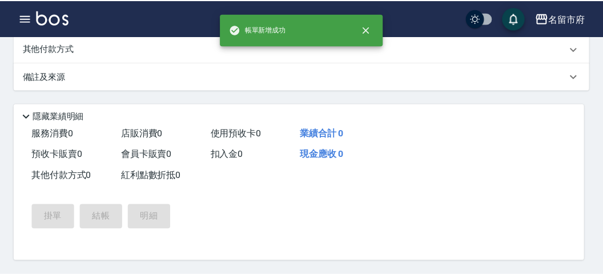
scroll to position [0, 0]
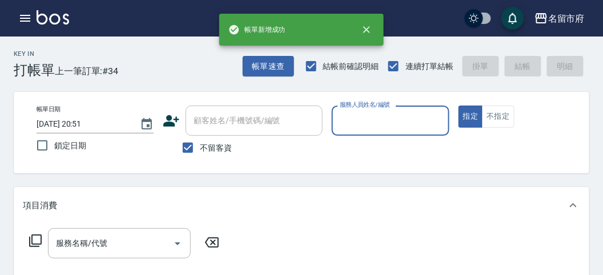
click at [399, 117] on input "服務人員姓名/編號" at bounding box center [390, 121] width 107 height 20
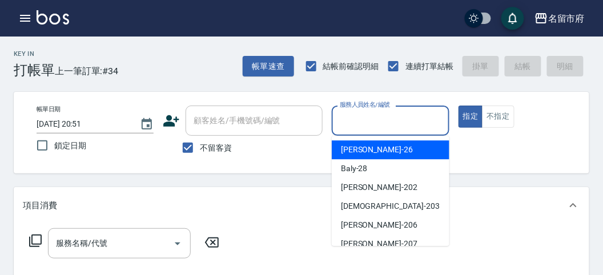
click at [395, 157] on div "[PERSON_NAME] -26" at bounding box center [391, 150] width 118 height 19
type input "[PERSON_NAME]-26"
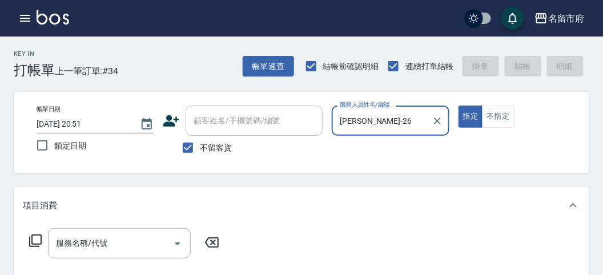
click at [38, 242] on icon at bounding box center [36, 241] width 14 height 14
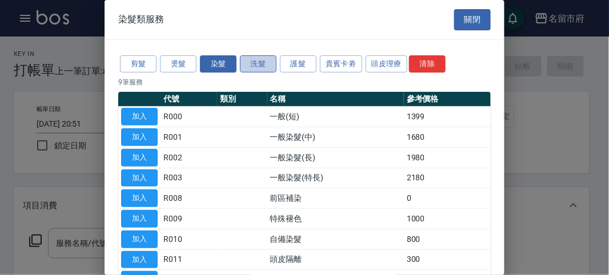
click at [256, 58] on button "洗髮" at bounding box center [258, 64] width 37 height 18
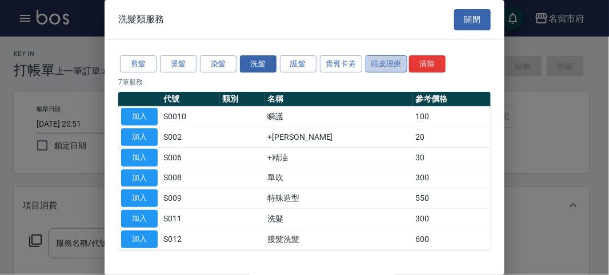
click at [386, 61] on button "頭皮理療" at bounding box center [387, 64] width 42 height 18
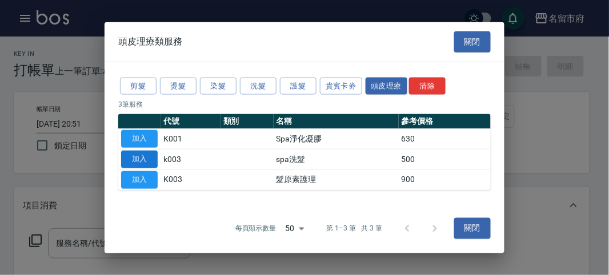
click at [142, 155] on button "加入" at bounding box center [139, 160] width 37 height 18
type input "spa洗髮(k003)"
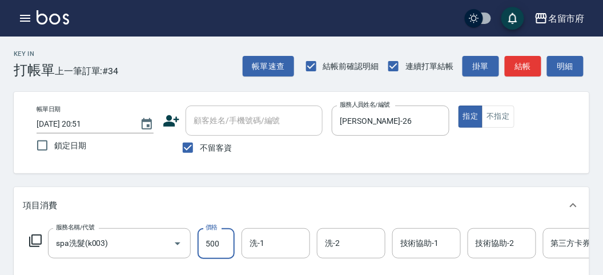
click at [221, 249] on input "500" at bounding box center [216, 244] width 37 height 31
type input "600"
drag, startPoint x: 290, startPoint y: 193, endPoint x: 301, endPoint y: 197, distance: 11.6
click at [291, 195] on div "項目消費" at bounding box center [302, 205] width 576 height 37
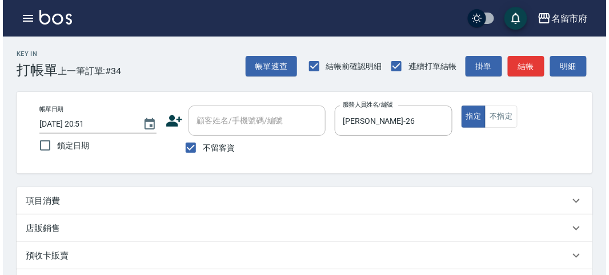
scroll to position [237, 0]
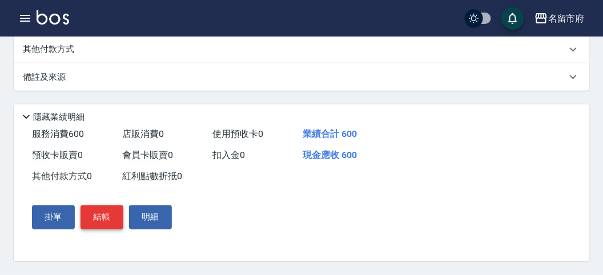
click at [98, 214] on button "結帳" at bounding box center [102, 218] width 43 height 24
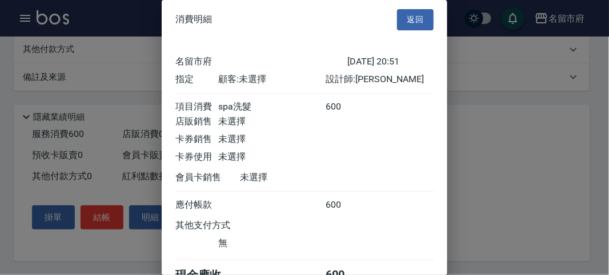
scroll to position [63, 0]
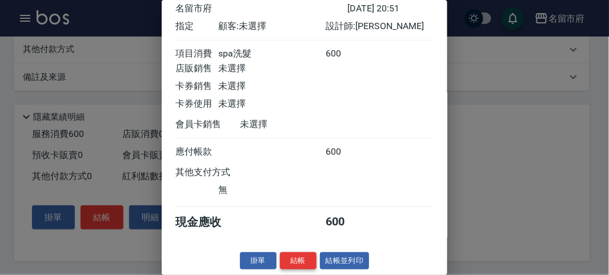
click at [305, 258] on button "結帳" at bounding box center [298, 262] width 37 height 18
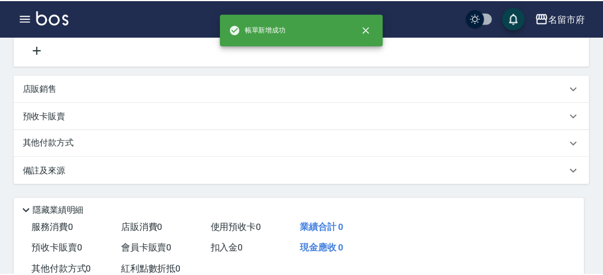
scroll to position [0, 0]
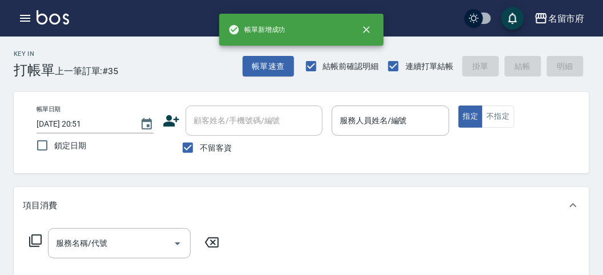
click at [321, 194] on div "項目消費" at bounding box center [302, 205] width 576 height 37
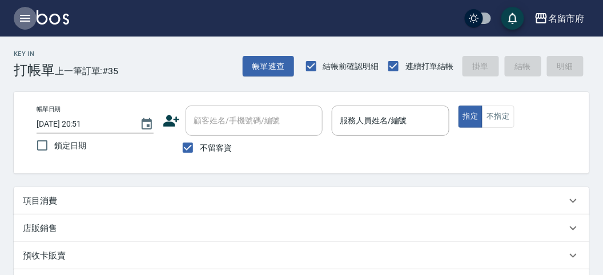
click at [24, 18] on icon "button" at bounding box center [25, 18] width 10 height 7
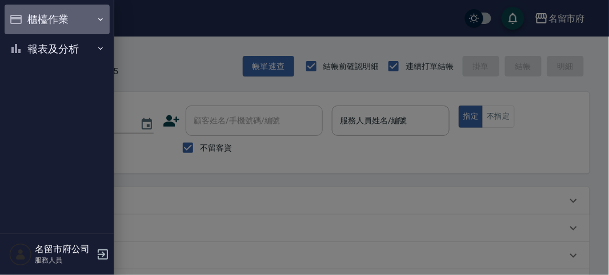
click at [38, 17] on button "櫃檯作業" at bounding box center [57, 20] width 105 height 30
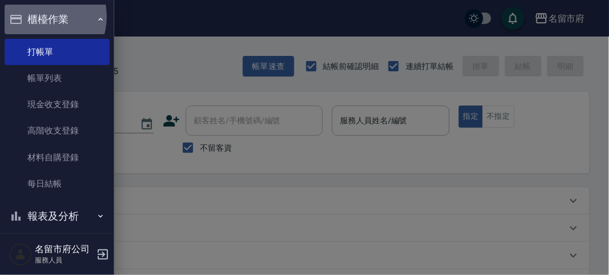
click at [39, 17] on button "櫃檯作業" at bounding box center [57, 20] width 105 height 30
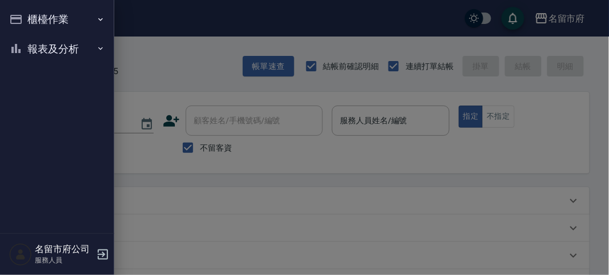
click at [53, 41] on button "報表及分析" at bounding box center [57, 49] width 105 height 30
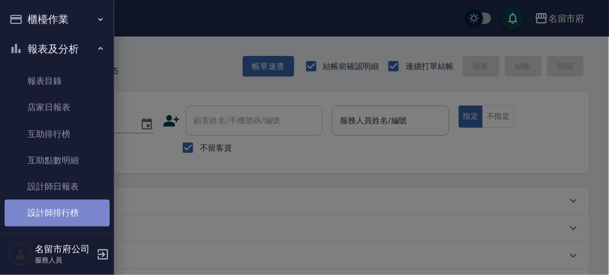
click at [90, 203] on link "設計師排行榜" at bounding box center [57, 213] width 105 height 26
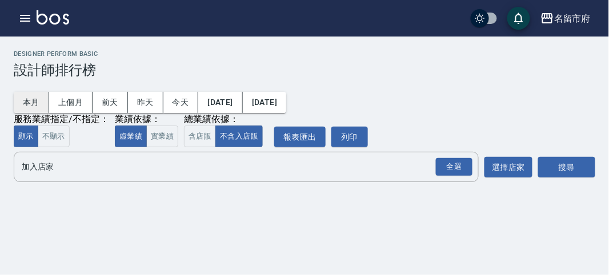
click at [31, 102] on button "本月" at bounding box center [31, 102] width 35 height 21
click at [469, 163] on div "全選" at bounding box center [454, 167] width 37 height 18
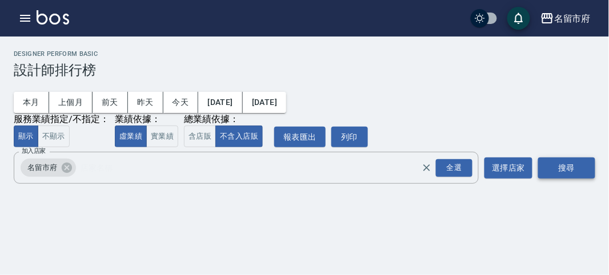
click at [552, 166] on button "搜尋" at bounding box center [566, 168] width 57 height 21
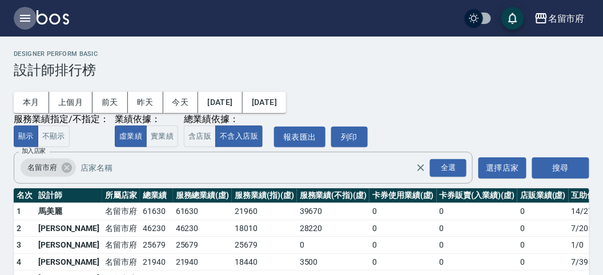
click at [28, 15] on icon "button" at bounding box center [25, 18] width 10 height 7
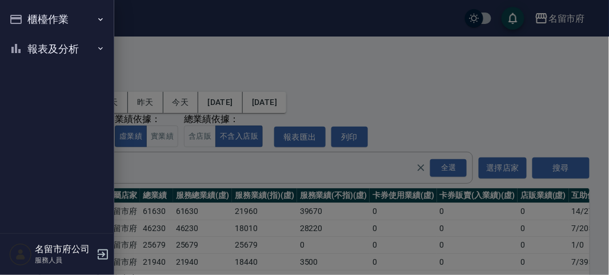
click at [41, 15] on button "櫃檯作業" at bounding box center [57, 20] width 105 height 30
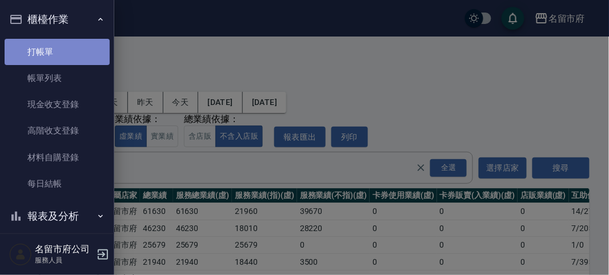
click at [61, 48] on link "打帳單" at bounding box center [57, 52] width 105 height 26
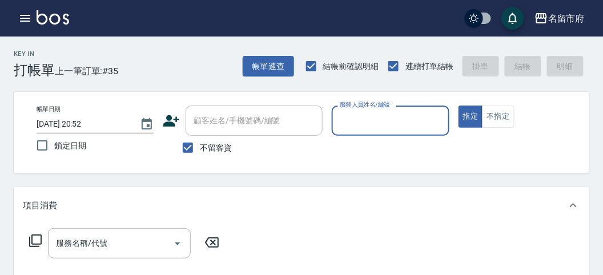
click at [359, 128] on input "服務人員姓名/編號" at bounding box center [390, 121] width 107 height 20
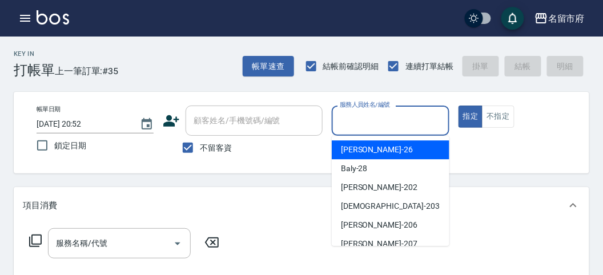
click at [375, 151] on div "[PERSON_NAME] -26" at bounding box center [391, 150] width 118 height 19
type input "[PERSON_NAME]-26"
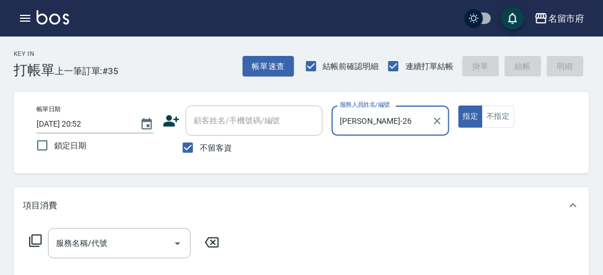
click at [38, 235] on icon at bounding box center [35, 241] width 13 height 13
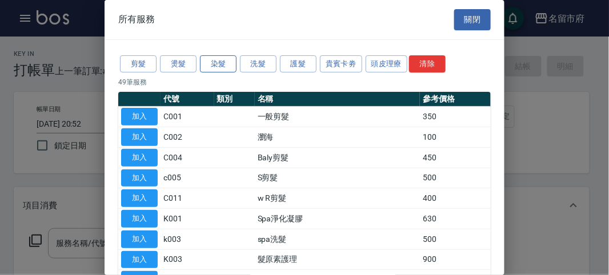
click at [222, 62] on button "染髮" at bounding box center [218, 64] width 37 height 18
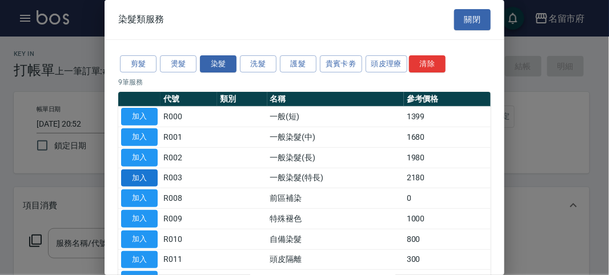
click at [150, 176] on button "加入" at bounding box center [139, 179] width 37 height 18
type input "一般染髮(特長)(R003)"
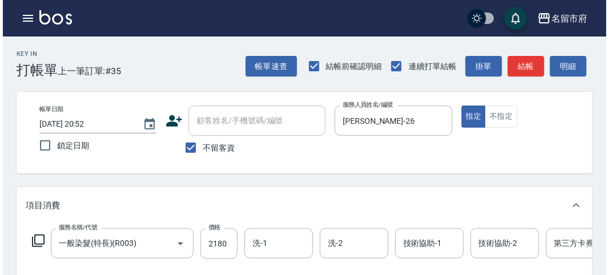
scroll to position [345, 0]
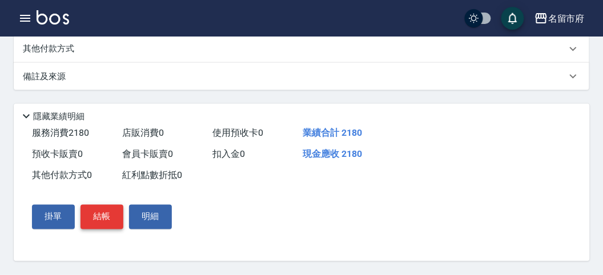
click at [96, 213] on button "結帳" at bounding box center [102, 217] width 43 height 24
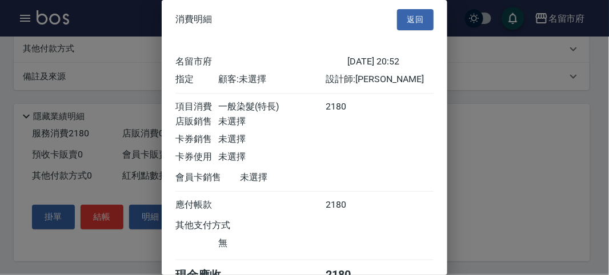
scroll to position [63, 0]
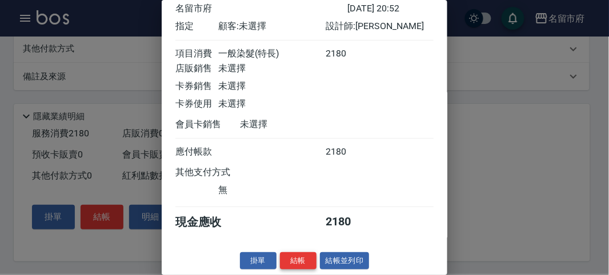
click at [297, 261] on button "結帳" at bounding box center [298, 262] width 37 height 18
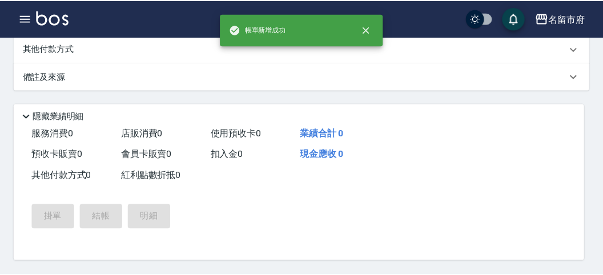
scroll to position [0, 0]
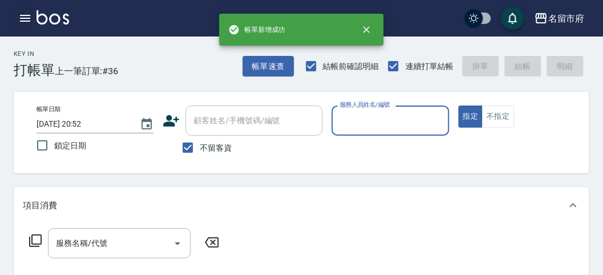
click at [26, 18] on icon "button" at bounding box center [25, 18] width 10 height 7
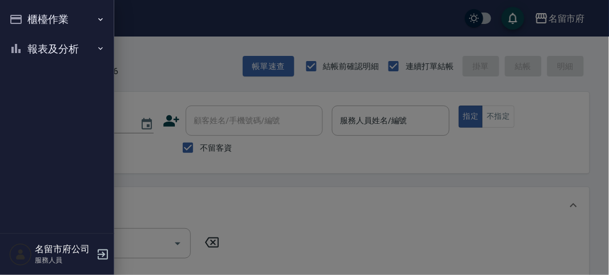
click at [29, 20] on button "櫃檯作業" at bounding box center [57, 20] width 105 height 30
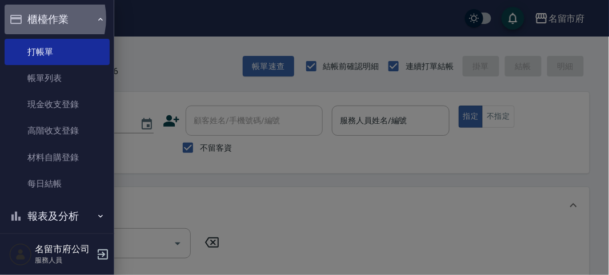
click at [34, 18] on button "櫃檯作業" at bounding box center [57, 20] width 105 height 30
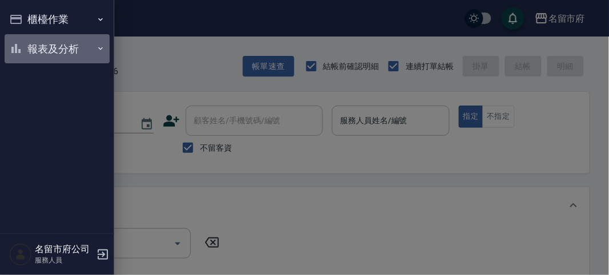
click at [44, 51] on button "報表及分析" at bounding box center [57, 49] width 105 height 30
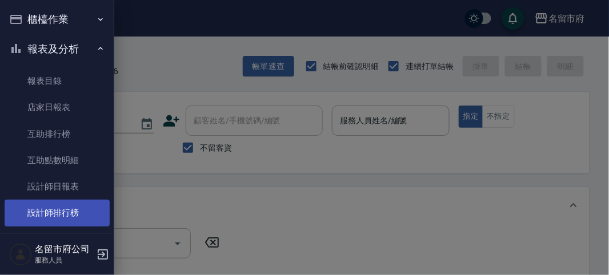
click at [66, 202] on link "設計師排行榜" at bounding box center [57, 213] width 105 height 26
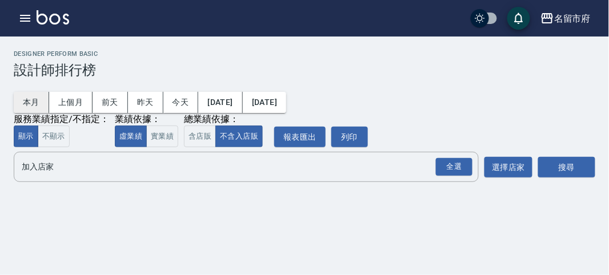
click at [39, 98] on button "本月" at bounding box center [31, 102] width 35 height 21
click at [444, 169] on div "全選" at bounding box center [454, 167] width 37 height 18
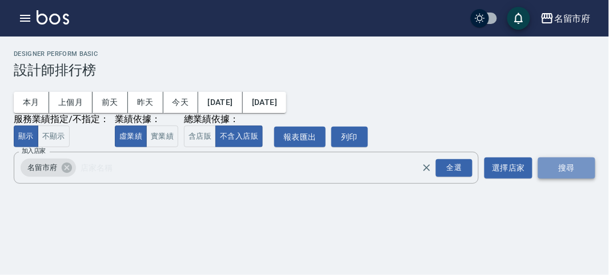
drag, startPoint x: 569, startPoint y: 163, endPoint x: 563, endPoint y: 166, distance: 6.4
click at [567, 163] on button "搜尋" at bounding box center [566, 168] width 57 height 21
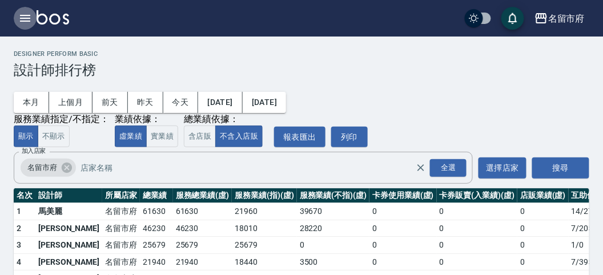
click at [25, 18] on icon "button" at bounding box center [25, 18] width 10 height 7
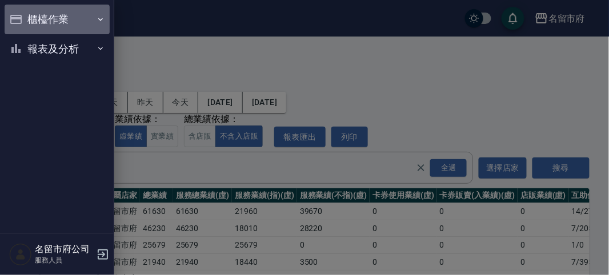
click at [27, 18] on button "櫃檯作業" at bounding box center [57, 20] width 105 height 30
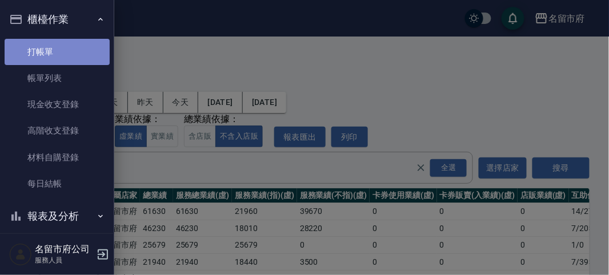
click at [61, 53] on link "打帳單" at bounding box center [57, 52] width 105 height 26
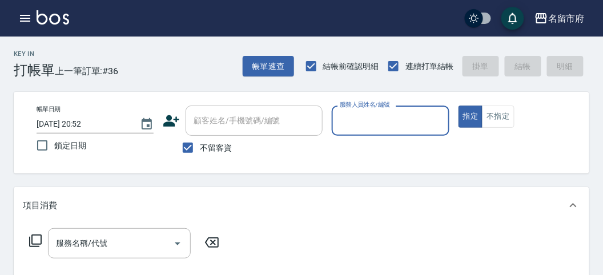
click at [358, 127] on input "服務人員姓名/編號" at bounding box center [390, 121] width 107 height 20
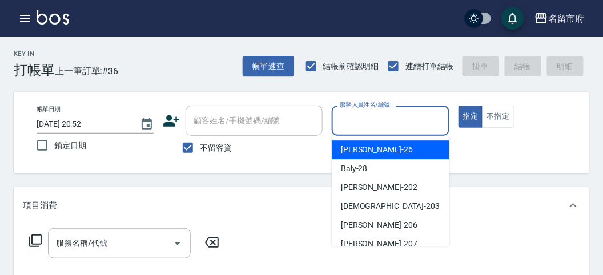
click at [379, 151] on div "[PERSON_NAME] -26" at bounding box center [391, 150] width 118 height 19
type input "[PERSON_NAME]-26"
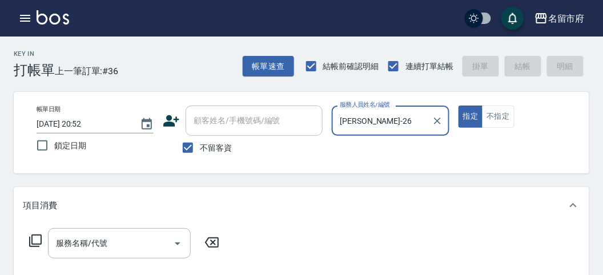
click at [38, 238] on icon at bounding box center [36, 241] width 14 height 14
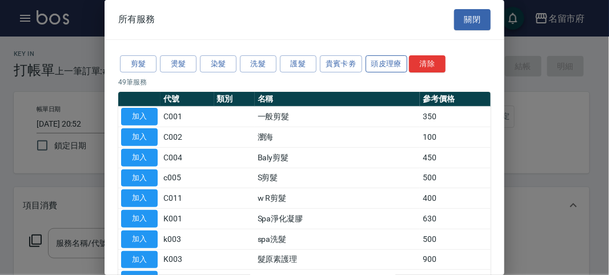
click at [386, 63] on button "頭皮理療" at bounding box center [387, 64] width 42 height 18
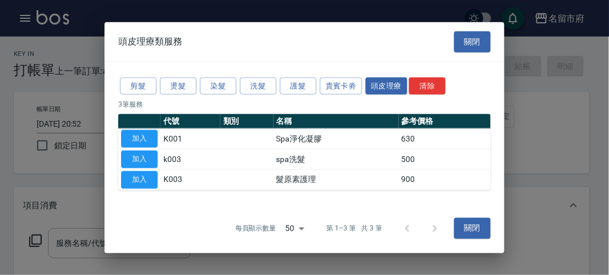
click at [151, 155] on button "加入" at bounding box center [139, 160] width 37 height 18
type input "spa洗髮(k003)"
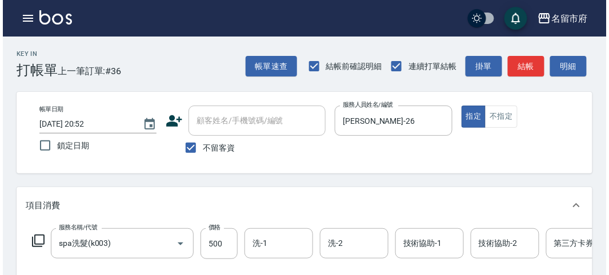
scroll to position [345, 0]
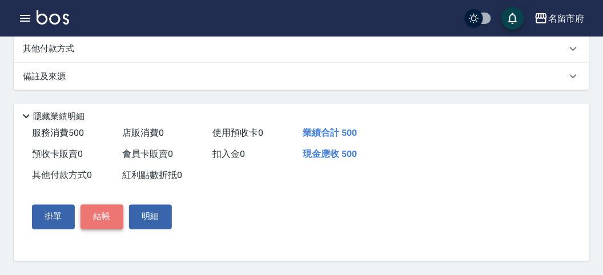
click at [100, 215] on button "結帳" at bounding box center [102, 217] width 43 height 24
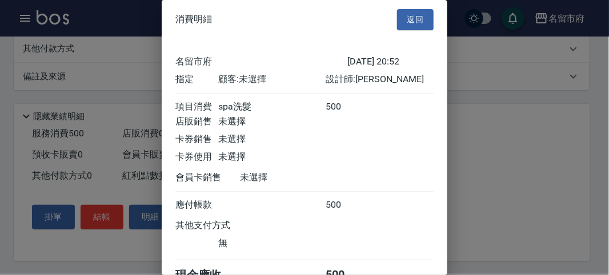
scroll to position [63, 0]
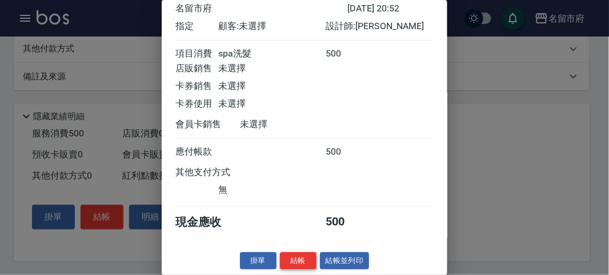
click at [300, 261] on button "結帳" at bounding box center [298, 262] width 37 height 18
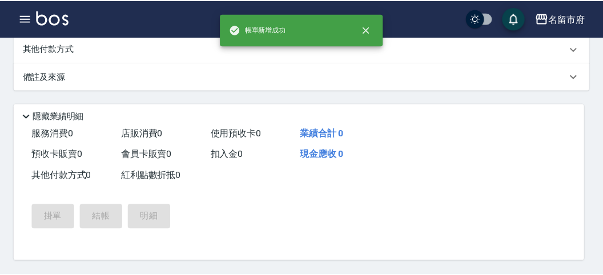
scroll to position [0, 0]
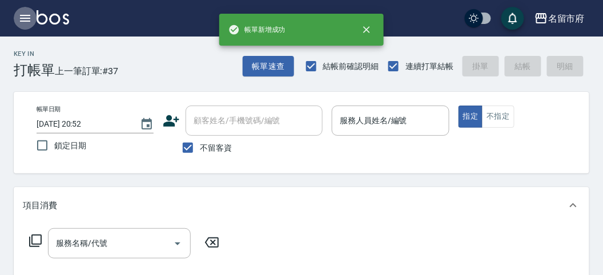
click at [25, 21] on icon "button" at bounding box center [25, 18] width 10 height 7
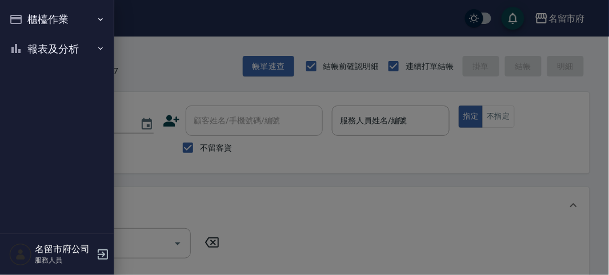
click at [41, 42] on button "報表及分析" at bounding box center [57, 49] width 105 height 30
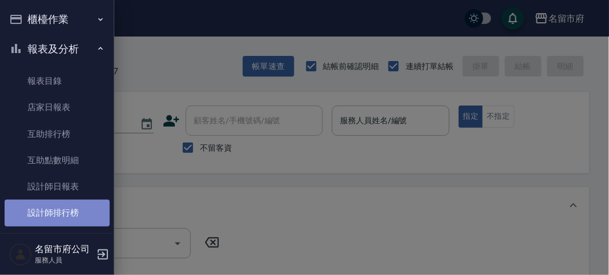
click at [68, 209] on link "設計師排行榜" at bounding box center [57, 213] width 105 height 26
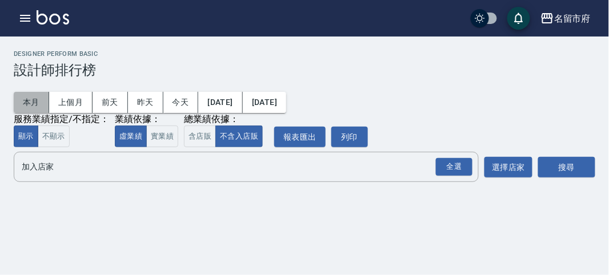
click at [35, 98] on button "本月" at bounding box center [31, 102] width 35 height 21
click at [449, 167] on div "全選" at bounding box center [454, 167] width 37 height 18
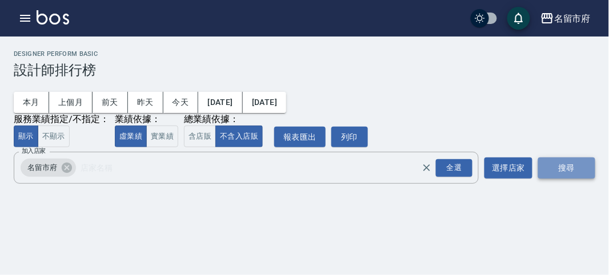
click at [555, 163] on button "搜尋" at bounding box center [566, 168] width 57 height 21
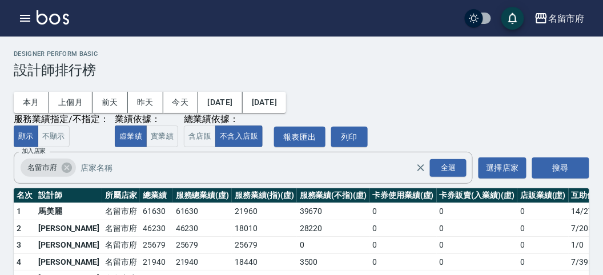
drag, startPoint x: 93, startPoint y: 69, endPoint x: 138, endPoint y: 13, distance: 72.3
click at [95, 63] on h3 "設計師排行榜" at bounding box center [302, 70] width 576 height 16
